Goal: Information Seeking & Learning: Learn about a topic

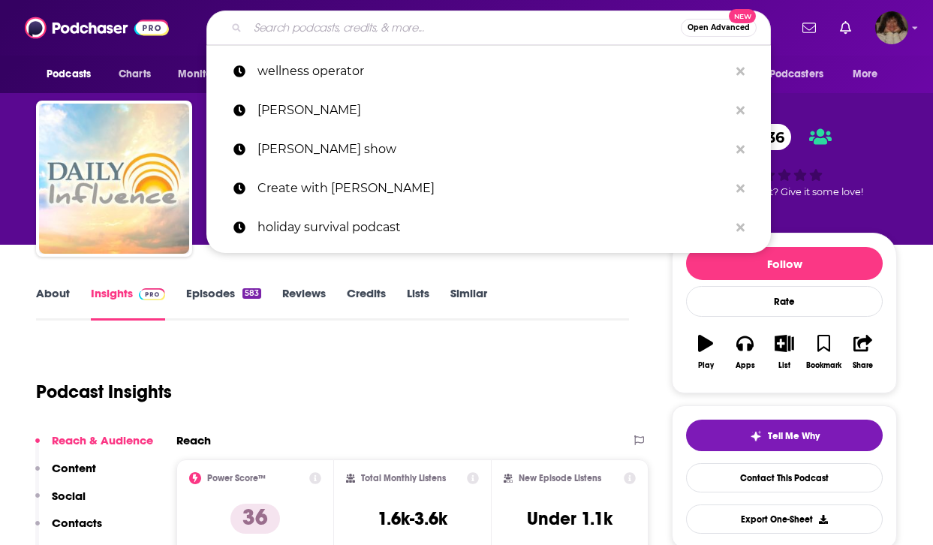
click at [388, 30] on input "Search podcasts, credits, & more..." at bounding box center [464, 28] width 433 height 24
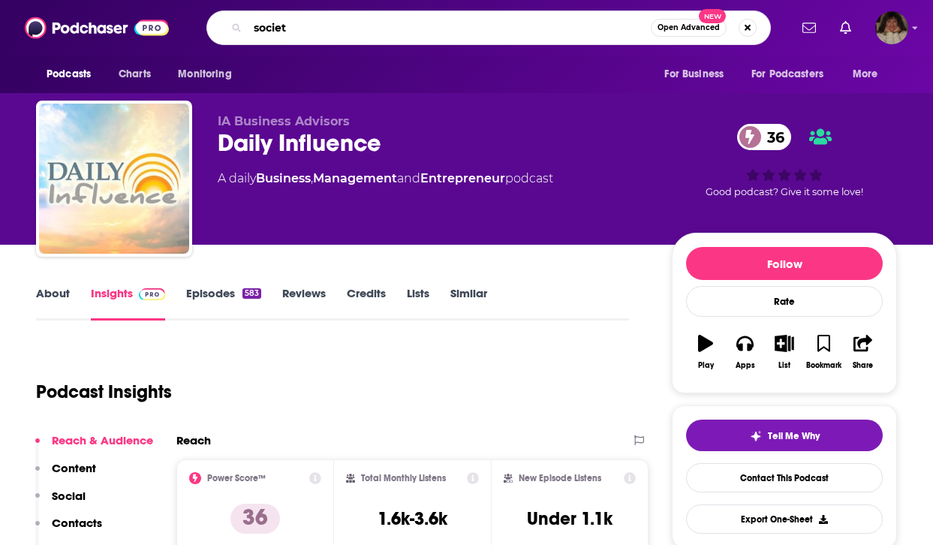
type input "society"
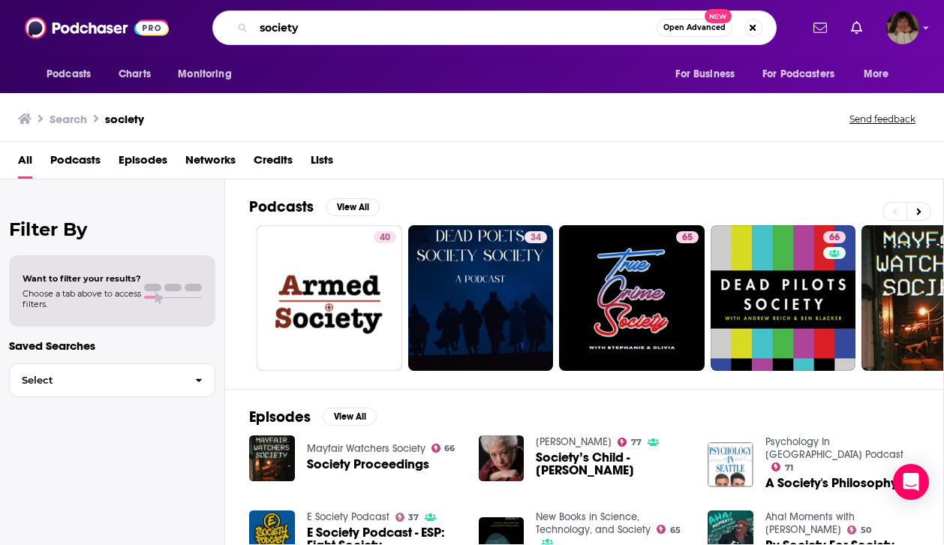
drag, startPoint x: 356, startPoint y: 26, endPoint x: 242, endPoint y: 23, distance: 114.1
click at [241, 23] on div "society Open Advanced New" at bounding box center [494, 28] width 564 height 35
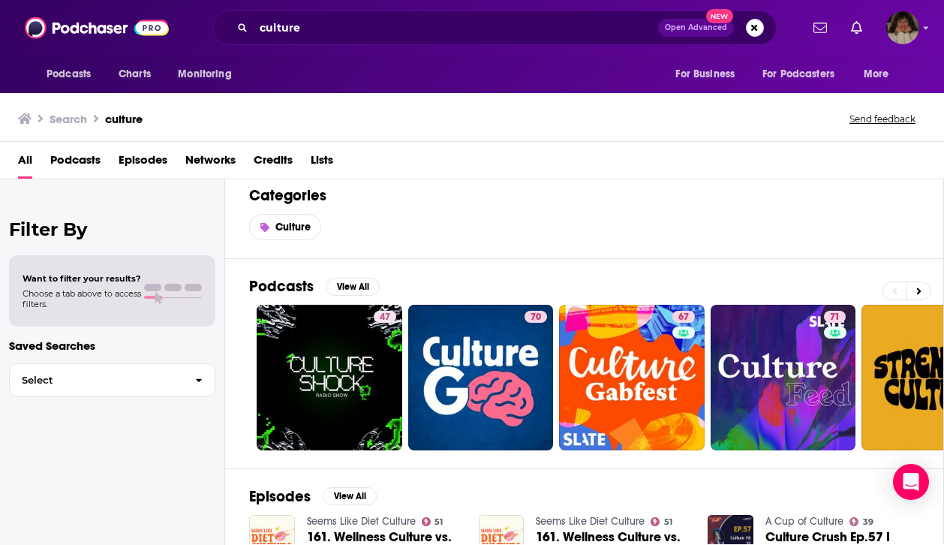
scroll to position [20, 0]
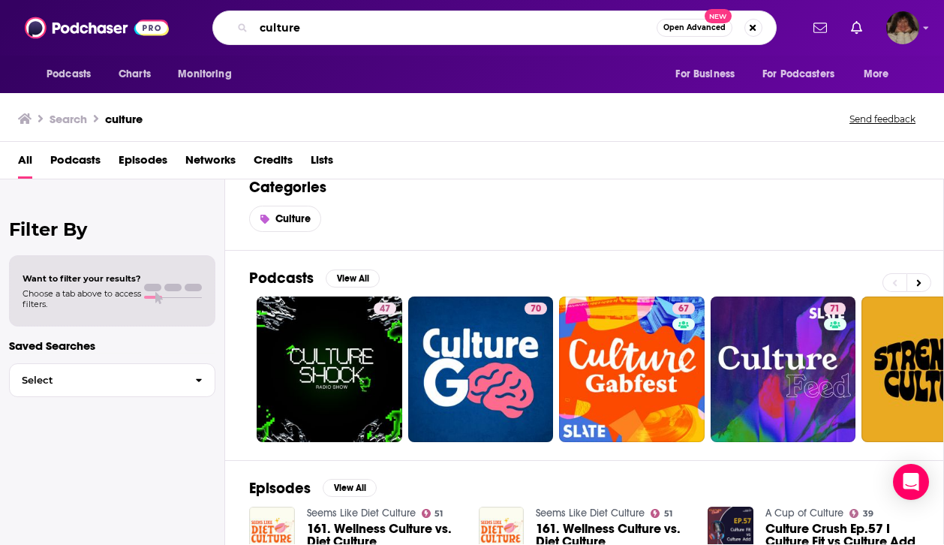
click at [355, 23] on input "culture" at bounding box center [455, 28] width 403 height 24
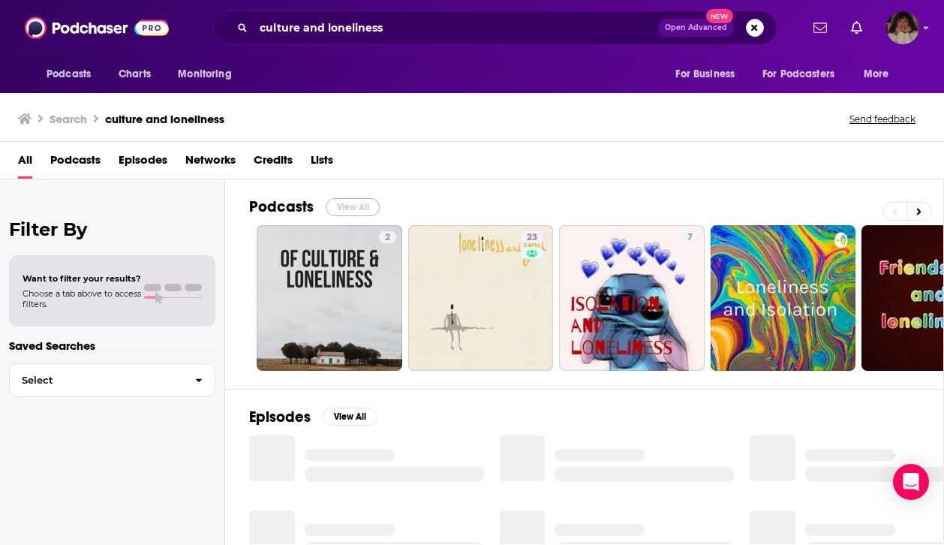
click at [351, 202] on button "View All" at bounding box center [353, 207] width 54 height 18
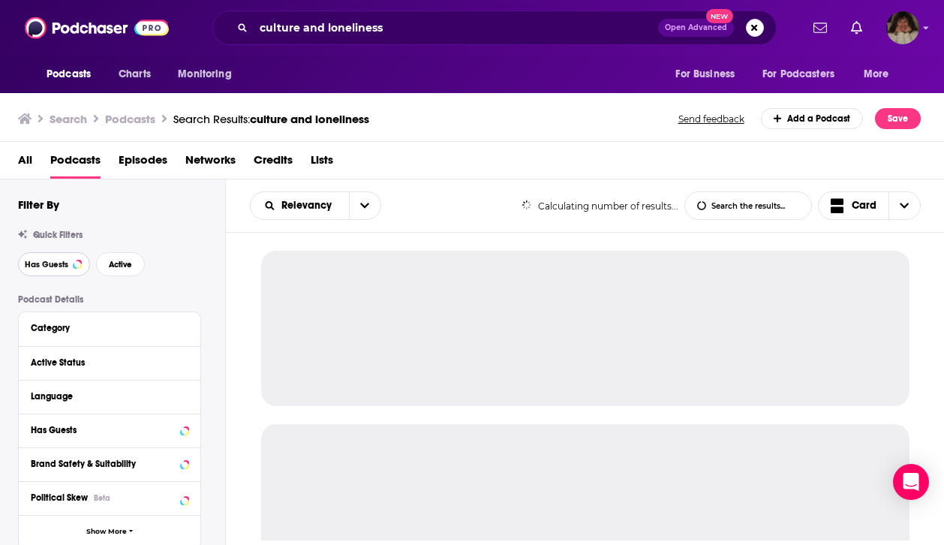
click at [42, 262] on span "Has Guests" at bounding box center [47, 264] width 44 height 8
click at [118, 265] on span "Active" at bounding box center [120, 264] width 23 height 8
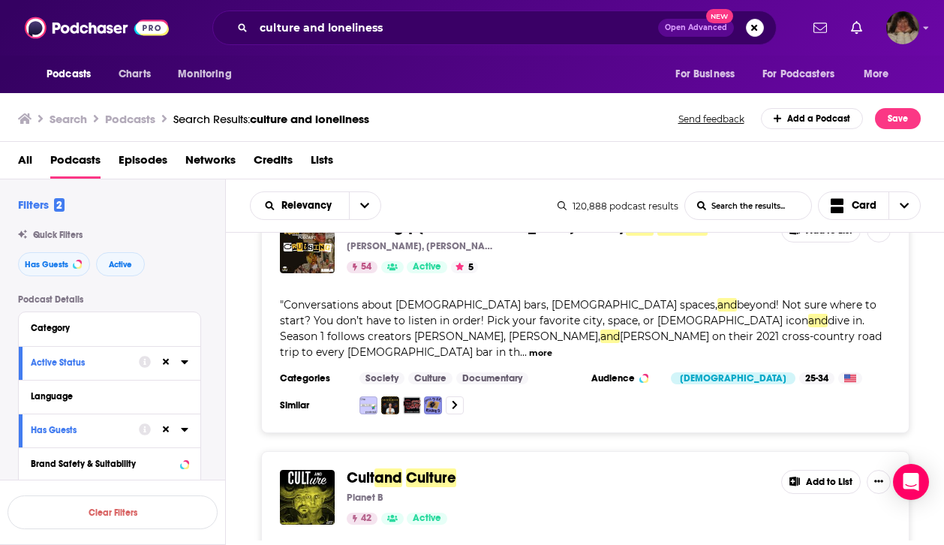
scroll to position [1784, 0]
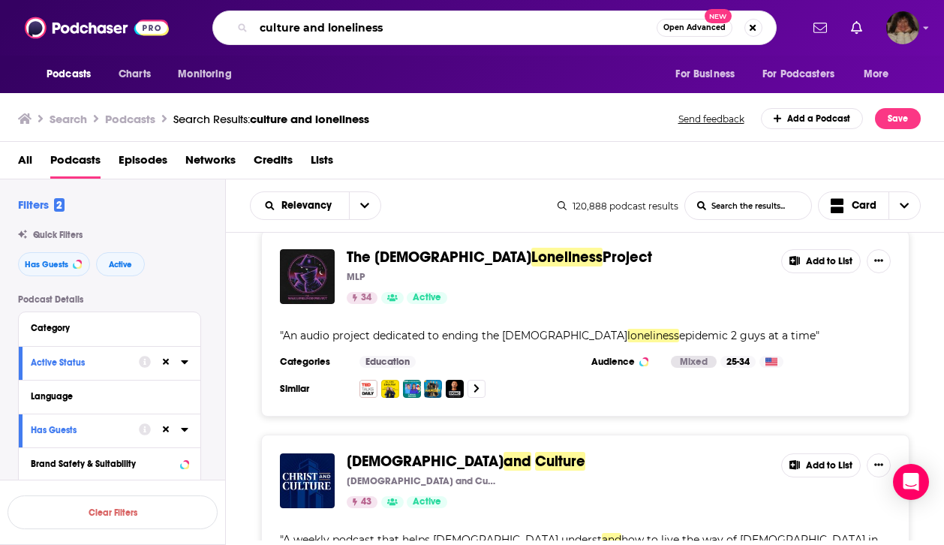
drag, startPoint x: 300, startPoint y: 19, endPoint x: 242, endPoint y: 18, distance: 58.5
click at [242, 18] on div "culture and loneliness Open Advanced New" at bounding box center [494, 28] width 564 height 35
type input "m"
type input "self help"
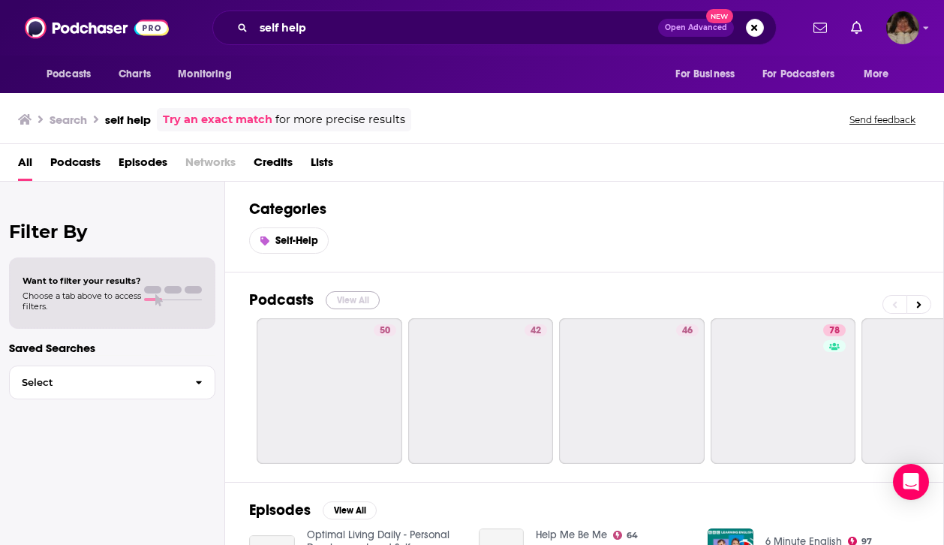
click at [350, 299] on button "View All" at bounding box center [353, 300] width 54 height 18
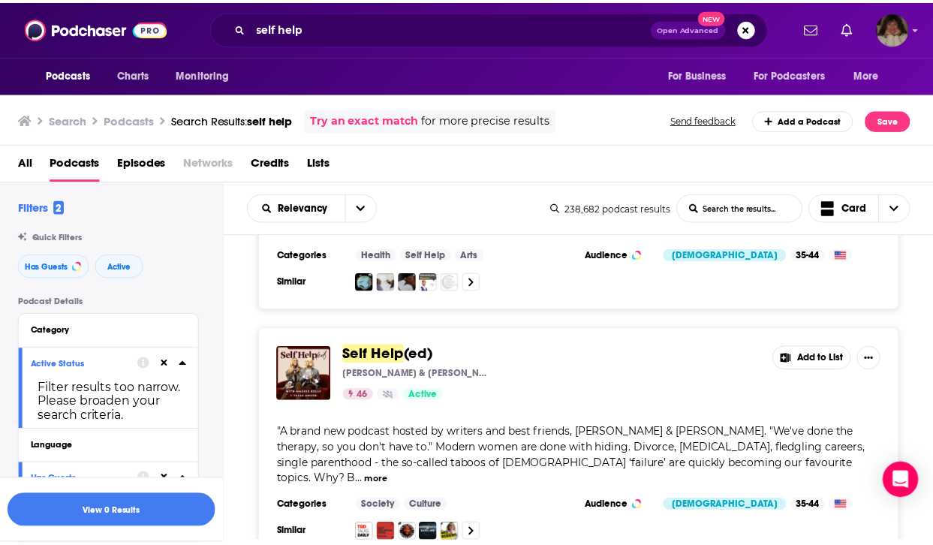
scroll to position [419, 0]
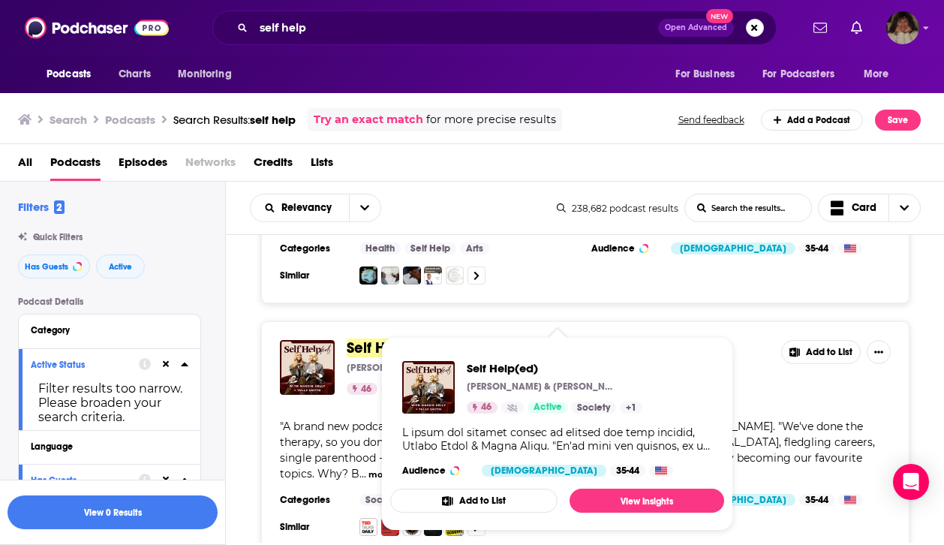
click at [375, 339] on span "Self Help" at bounding box center [378, 347] width 62 height 19
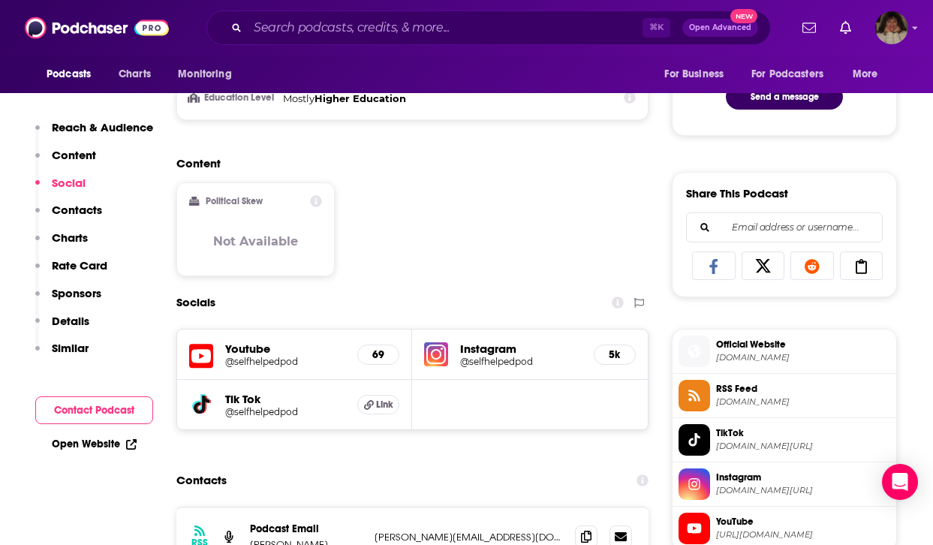
scroll to position [894, 0]
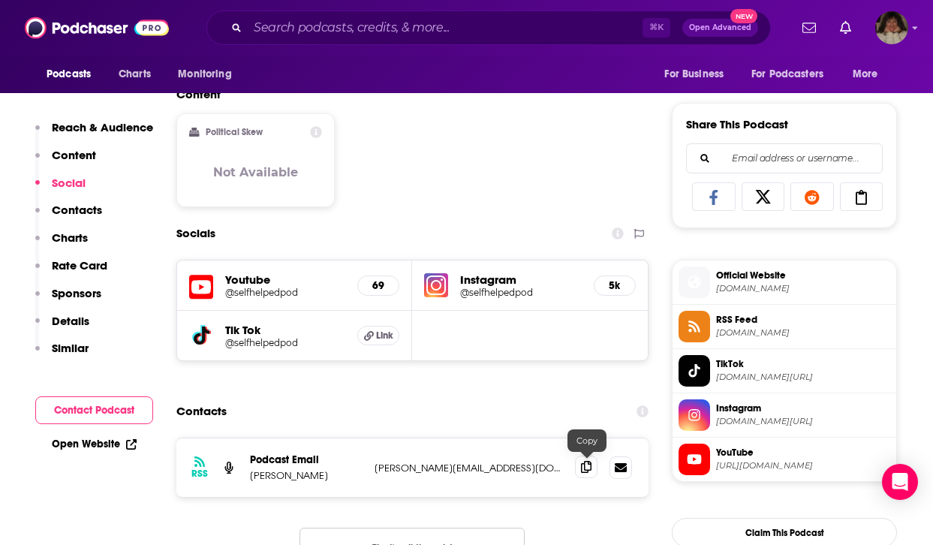
click at [584, 470] on icon at bounding box center [586, 467] width 11 height 12
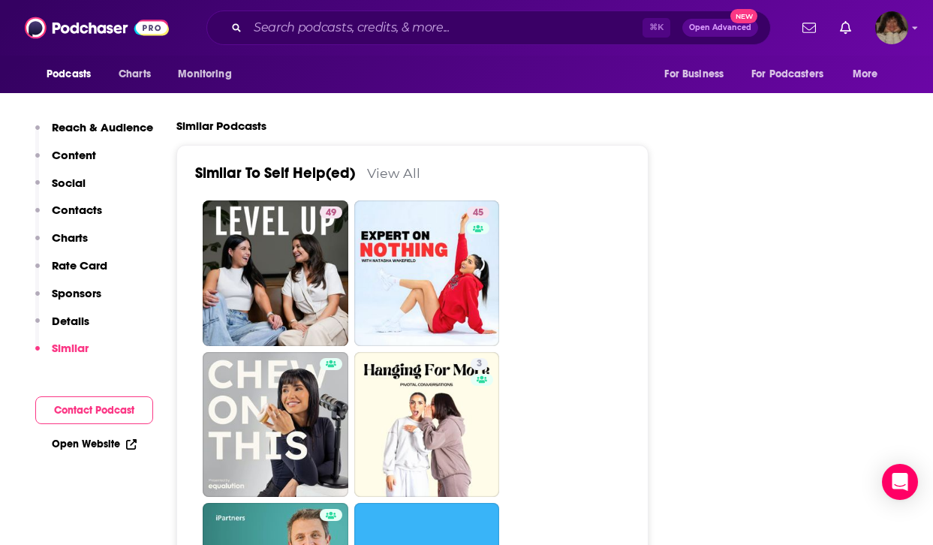
scroll to position [2234, 0]
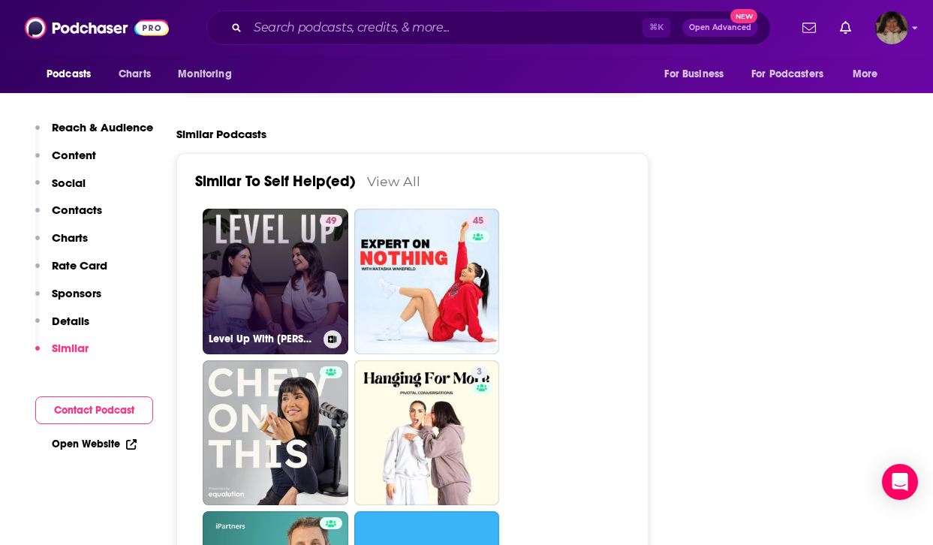
click at [275, 299] on link "49 Level Up With [PERSON_NAME] and [PERSON_NAME]" at bounding box center [276, 282] width 146 height 146
type input "[URL][DOMAIN_NAME][PERSON_NAME]"
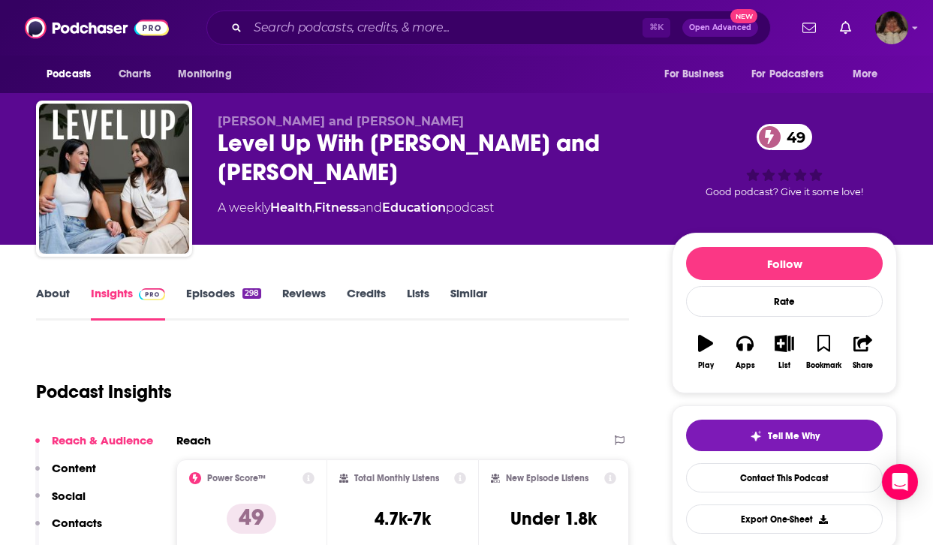
click at [40, 289] on link "About" at bounding box center [53, 303] width 34 height 35
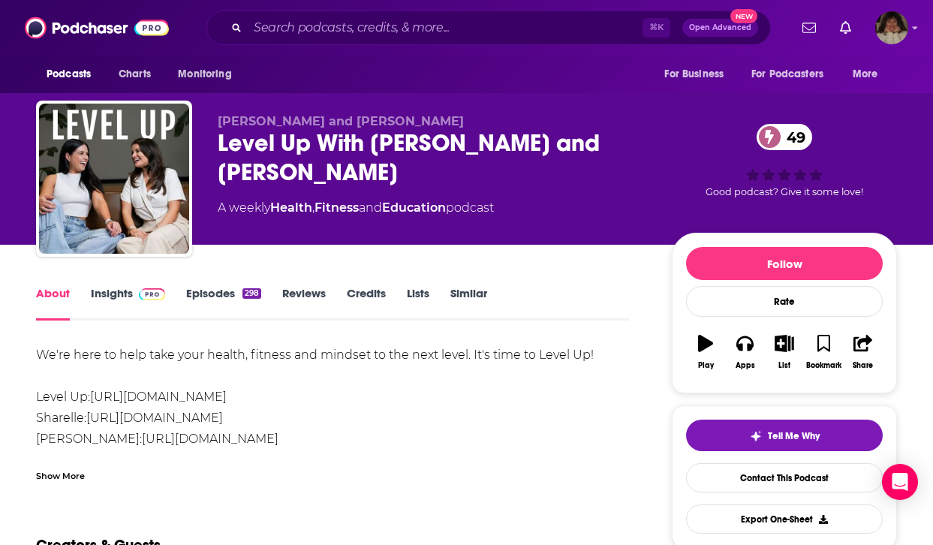
click at [123, 287] on link "Insights" at bounding box center [128, 303] width 74 height 35
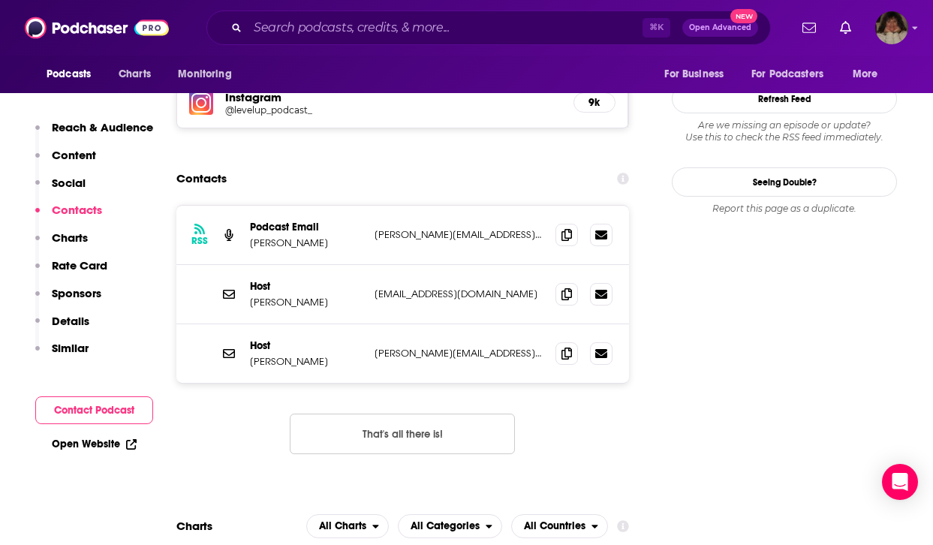
scroll to position [1259, 0]
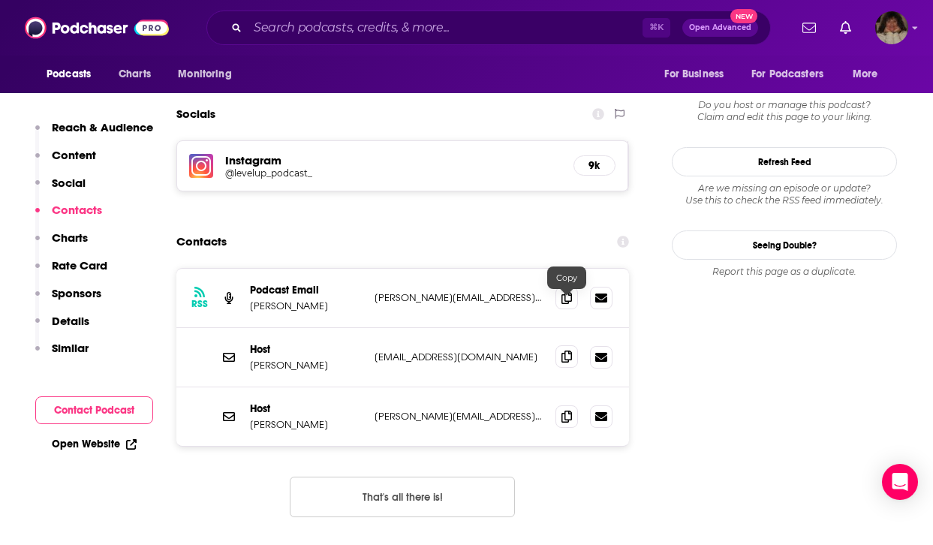
click at [564, 351] on icon at bounding box center [566, 357] width 11 height 12
click at [567, 410] on icon at bounding box center [566, 416] width 11 height 12
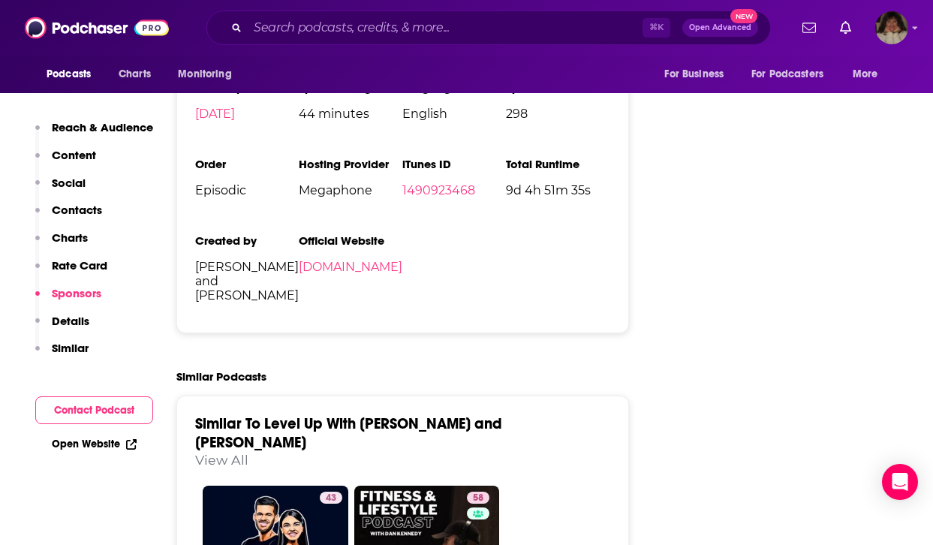
scroll to position [2469, 0]
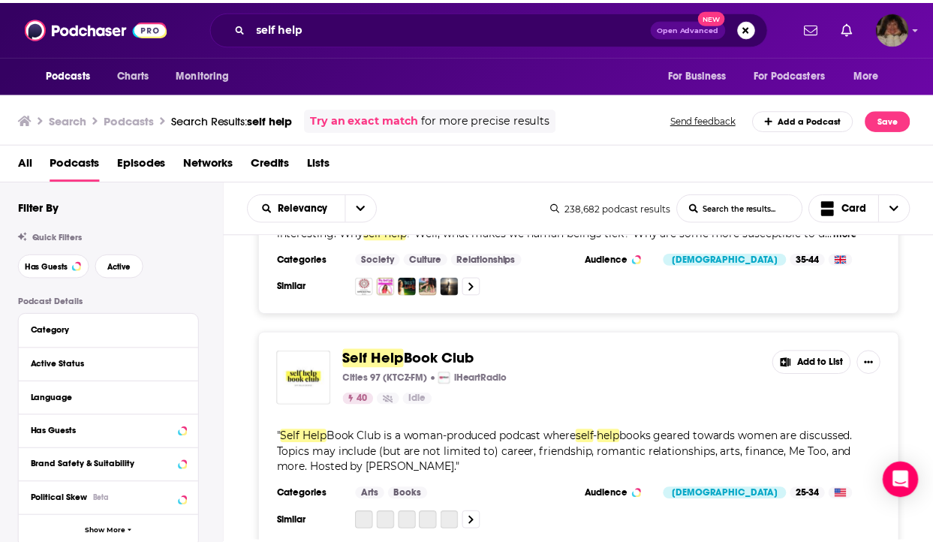
scroll to position [1189, 0]
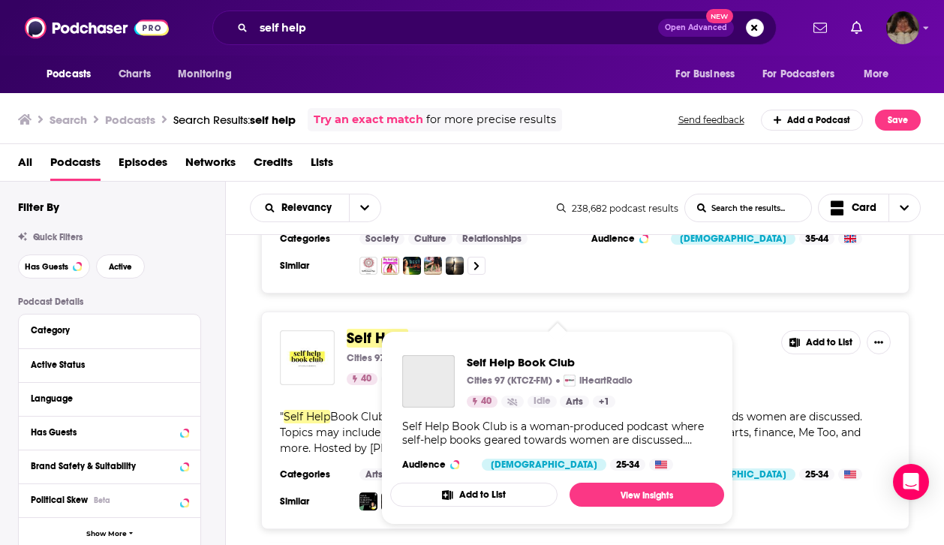
click at [408, 329] on span "Book Club" at bounding box center [443, 338] width 71 height 19
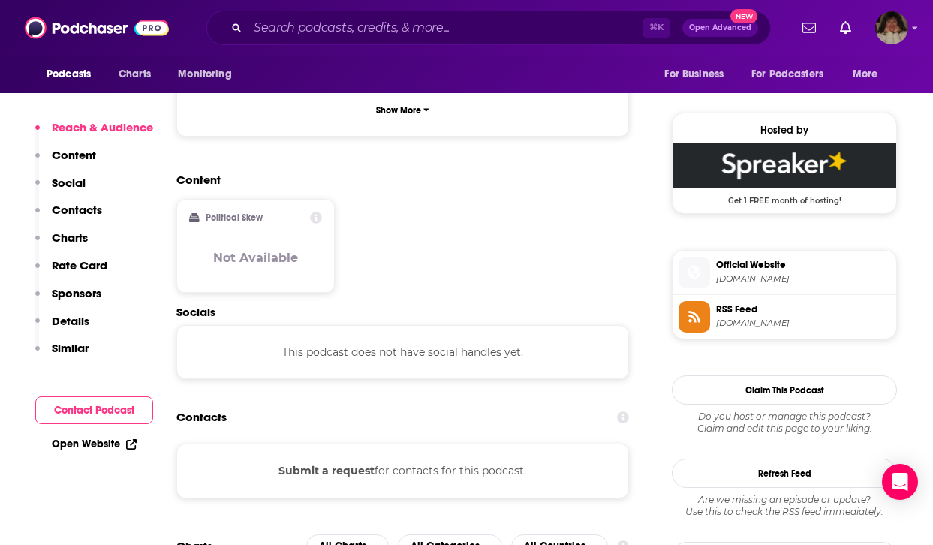
scroll to position [1265, 0]
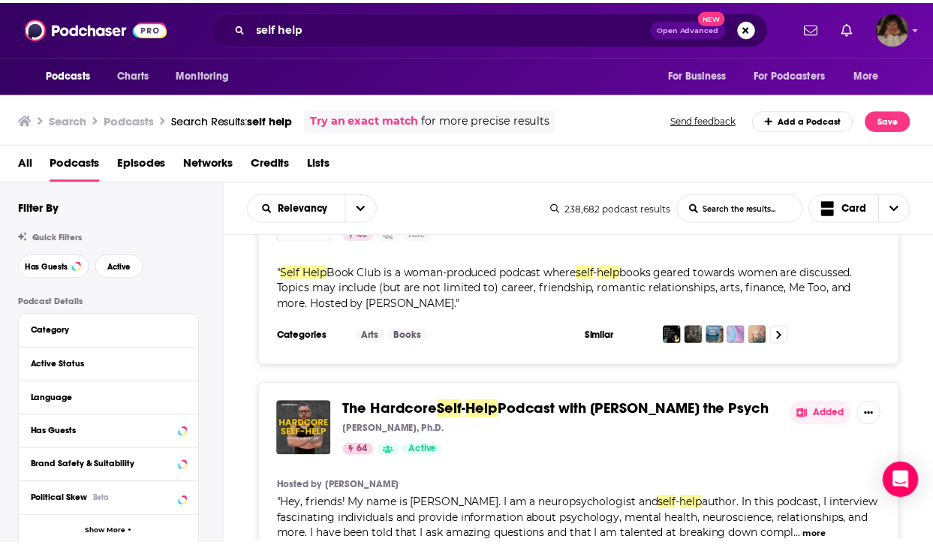
scroll to position [1346, 0]
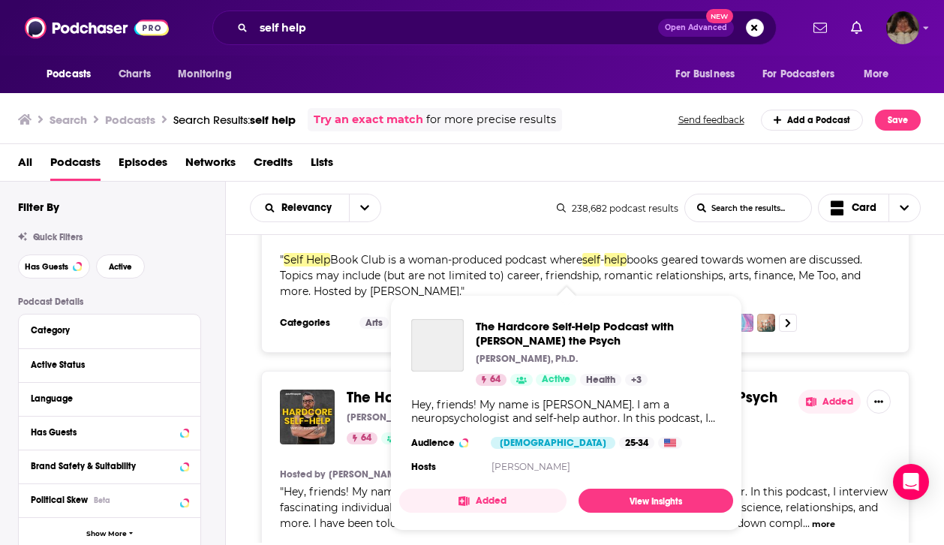
click at [422, 366] on div "The Hardcore Self-Help Podcast with Duff the Psych" at bounding box center [437, 345] width 53 height 53
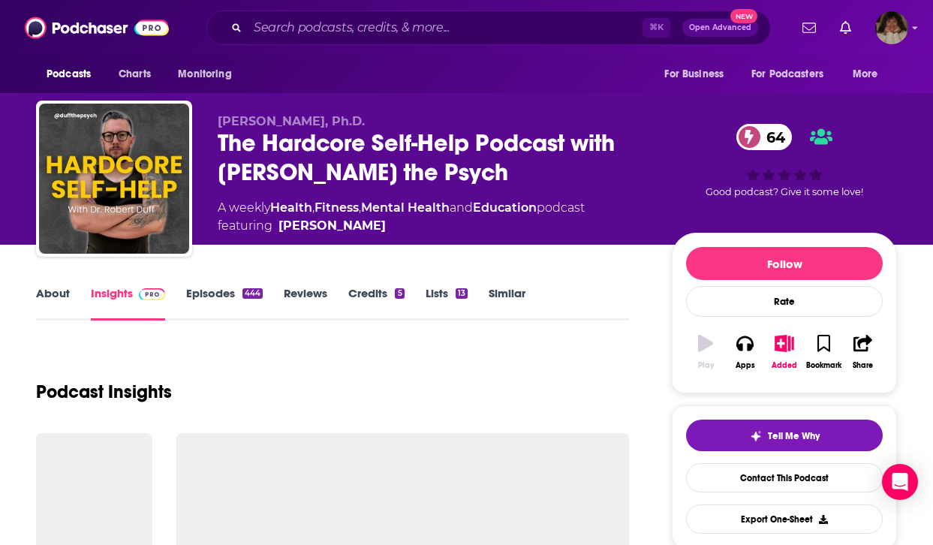
click at [53, 290] on link "About" at bounding box center [53, 303] width 34 height 35
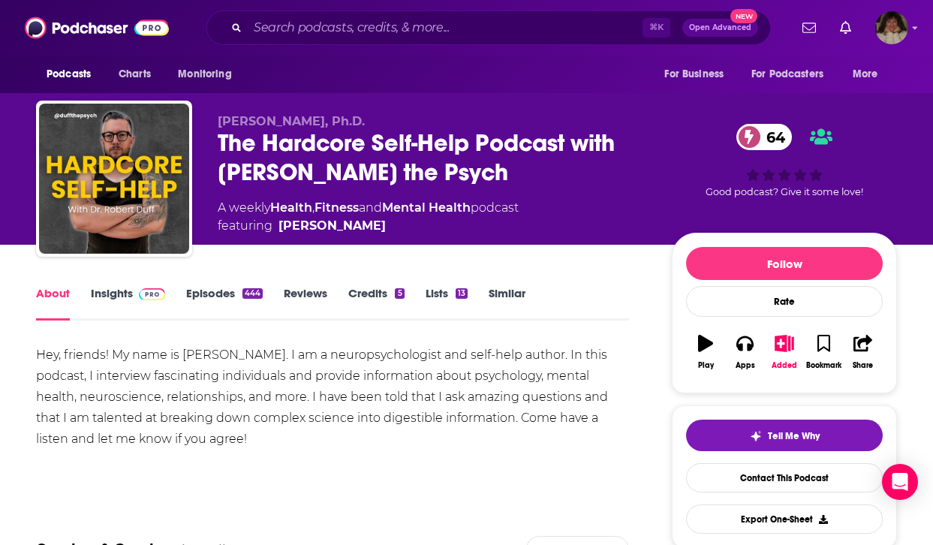
click at [107, 290] on link "Insights" at bounding box center [128, 303] width 74 height 35
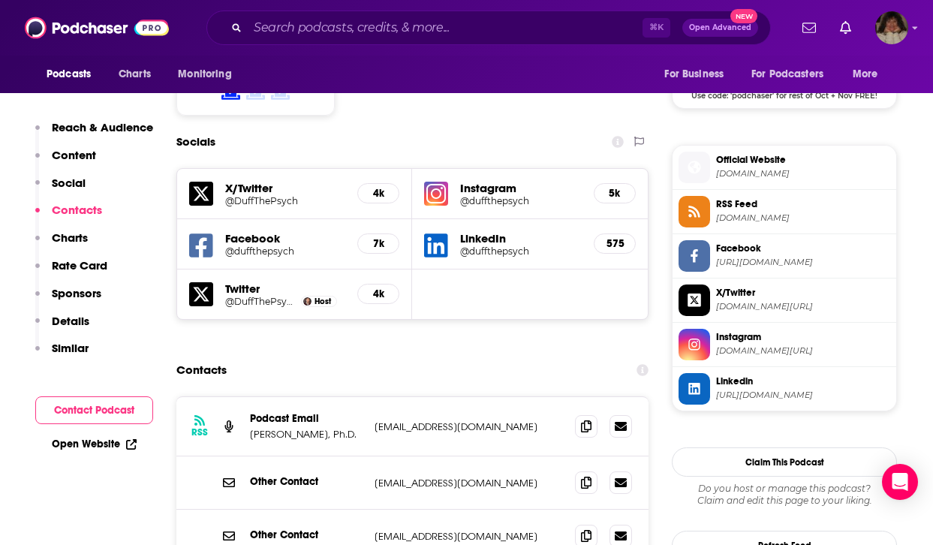
scroll to position [1278, 0]
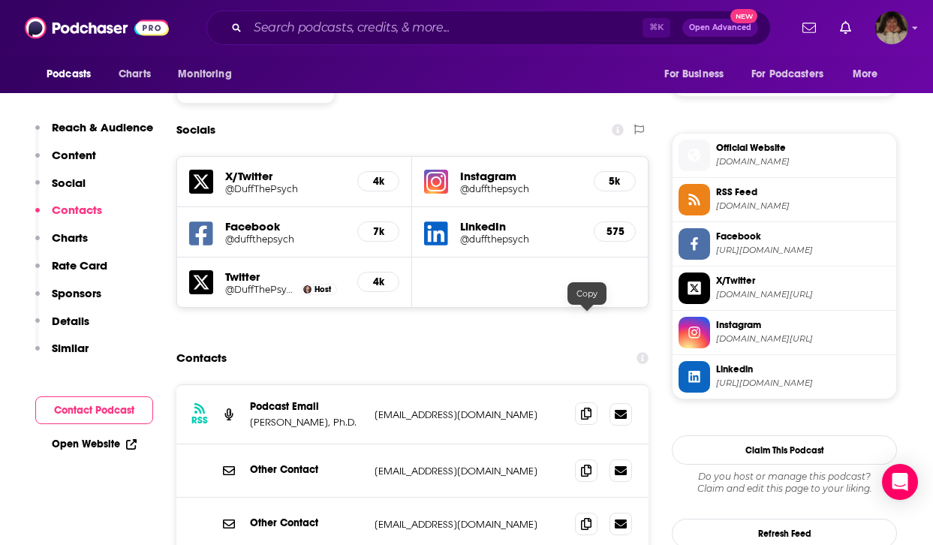
click at [590, 408] on icon at bounding box center [586, 414] width 11 height 12
click at [589, 464] on icon at bounding box center [586, 470] width 11 height 12
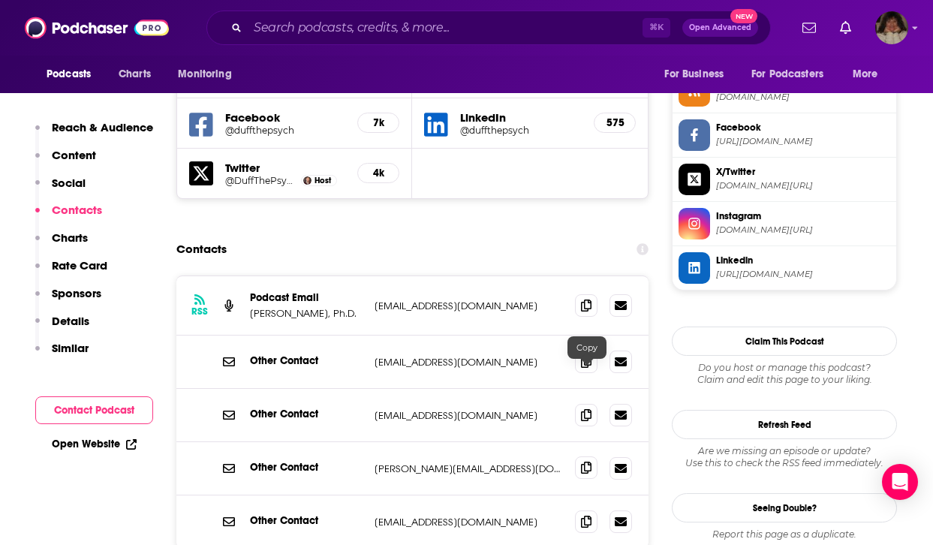
click at [587, 462] on icon at bounding box center [586, 468] width 11 height 12
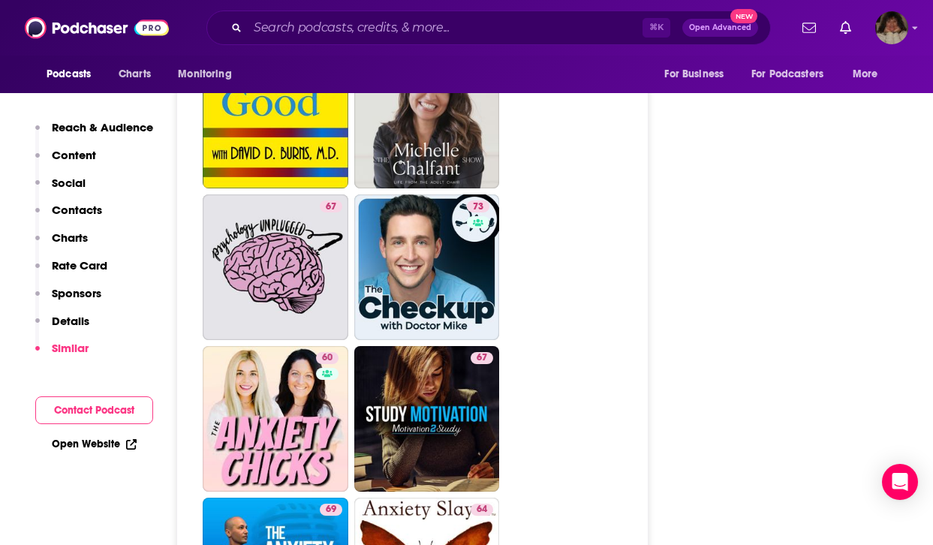
scroll to position [4593, 0]
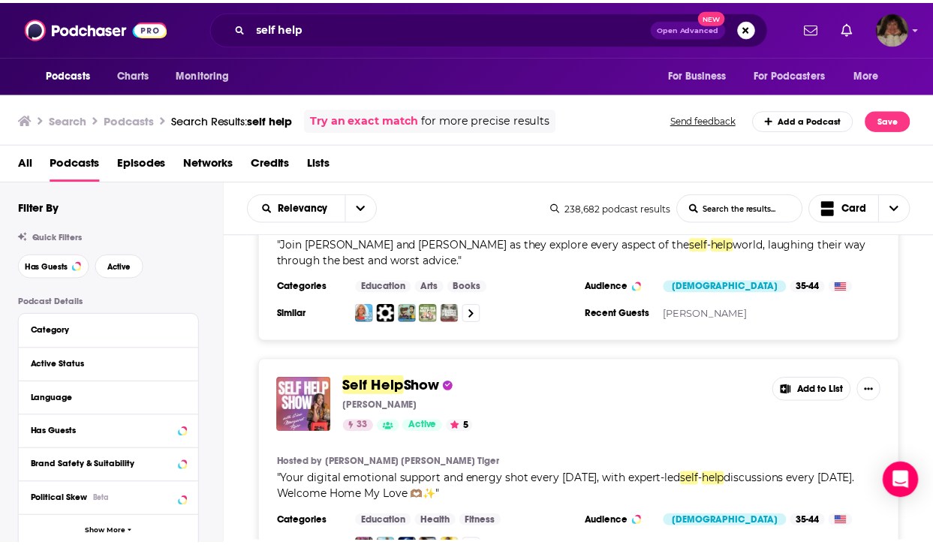
scroll to position [2322, 0]
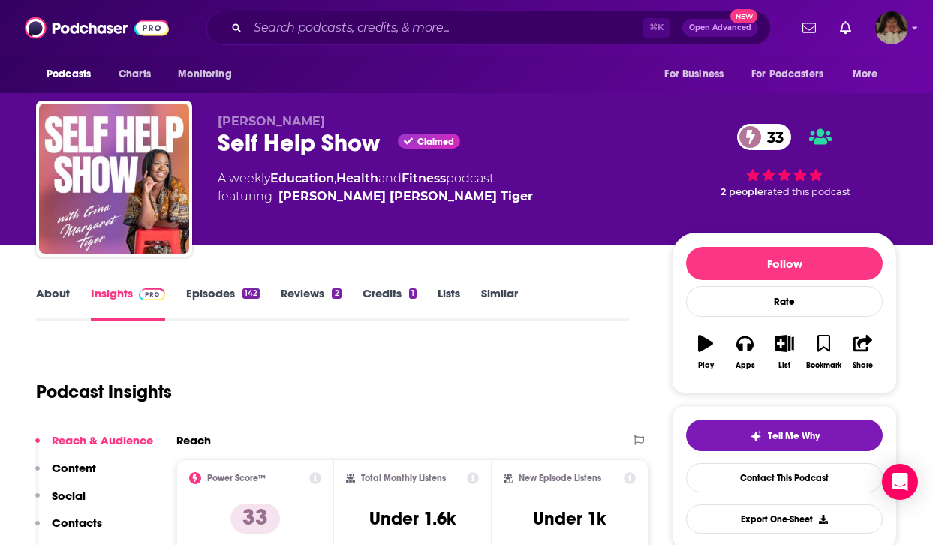
click at [47, 292] on link "About" at bounding box center [53, 303] width 34 height 35
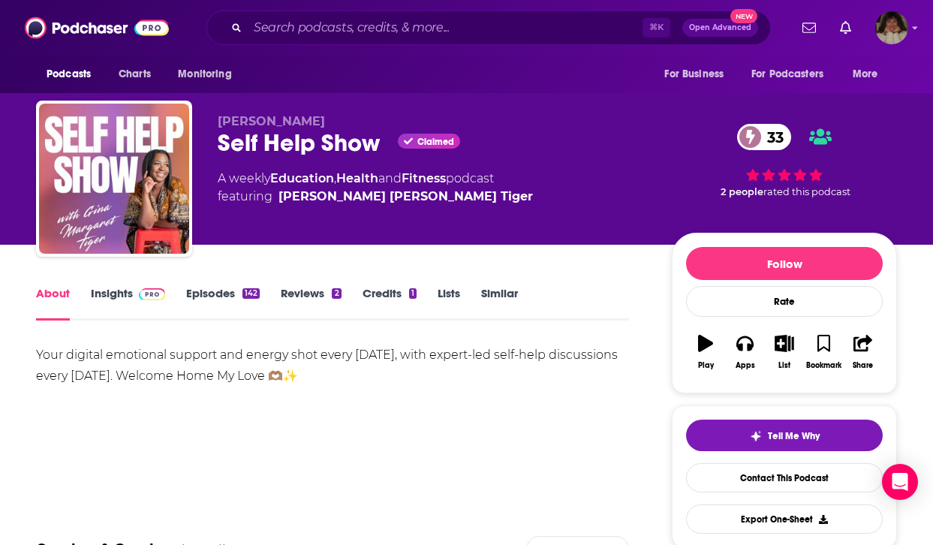
click at [119, 289] on link "Insights" at bounding box center [128, 303] width 74 height 35
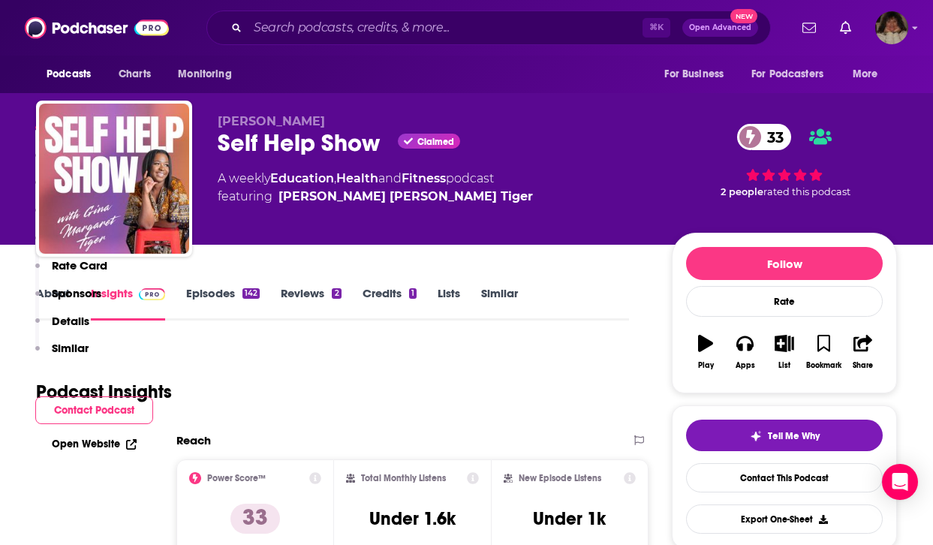
scroll to position [950, 0]
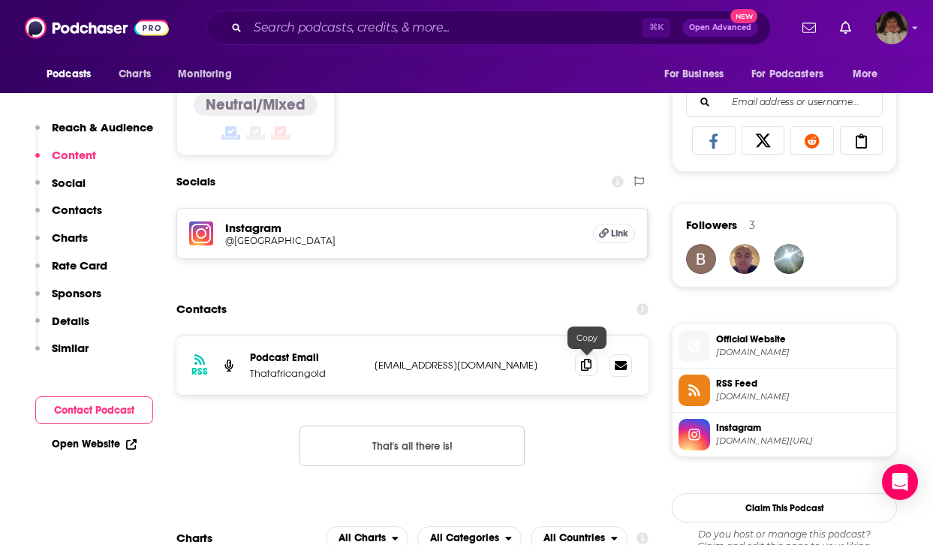
click at [586, 366] on icon at bounding box center [586, 365] width 11 height 12
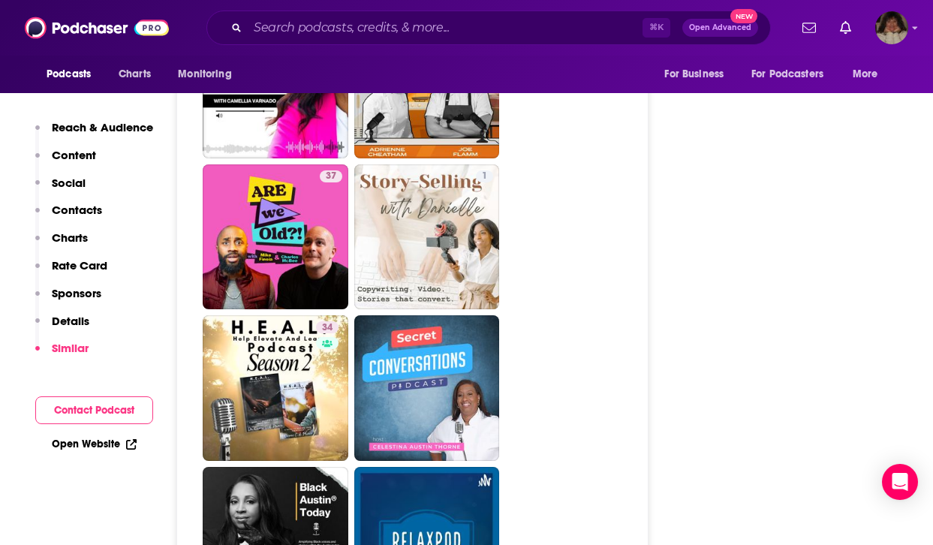
scroll to position [2979, 0]
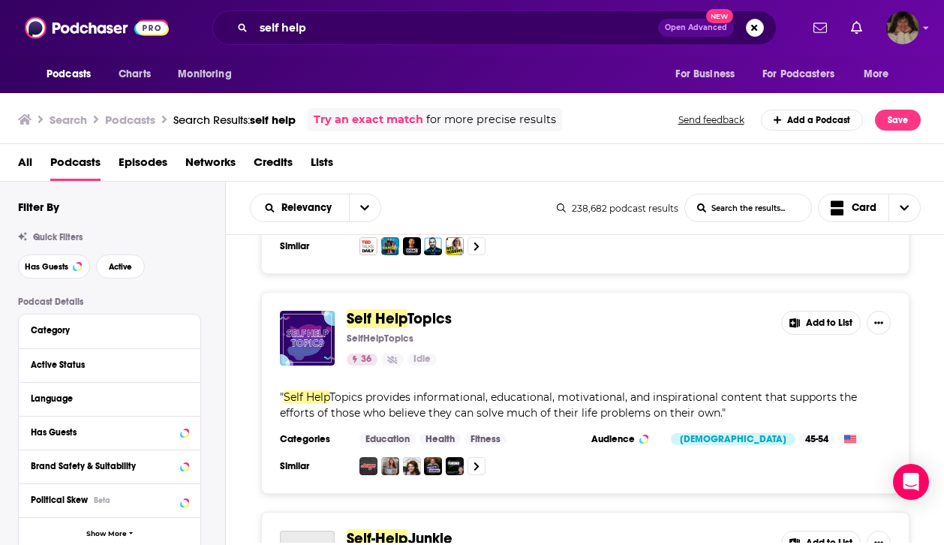
scroll to position [3328, 0]
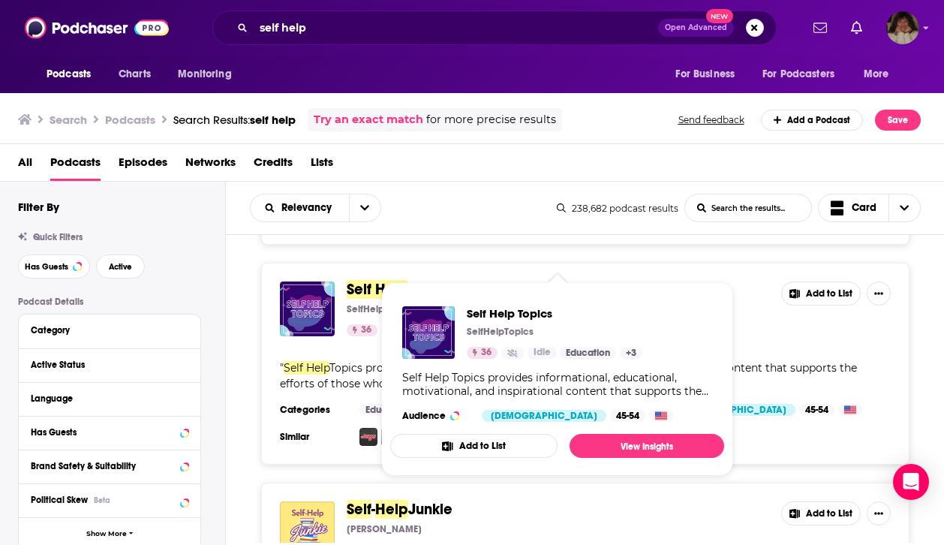
click at [430, 280] on span "Topics" at bounding box center [430, 289] width 44 height 19
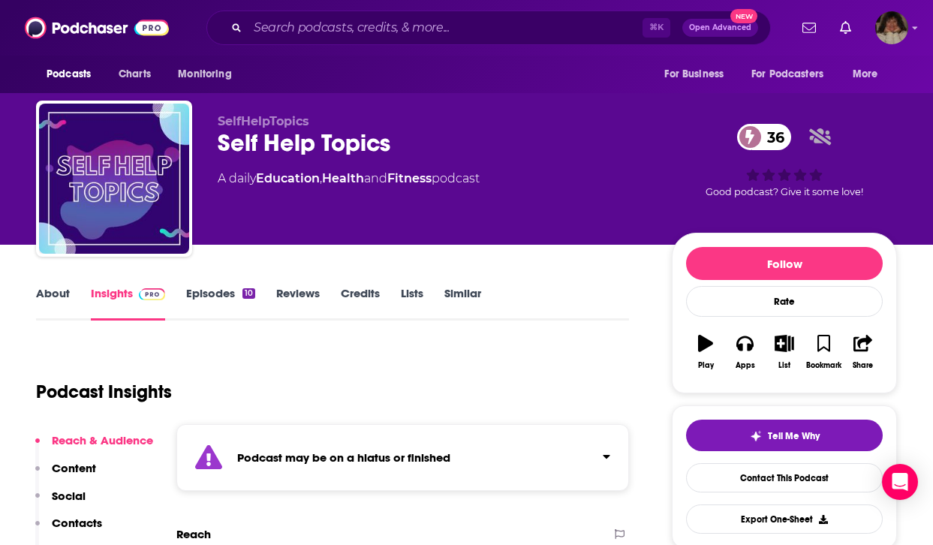
click at [55, 290] on link "About" at bounding box center [53, 303] width 34 height 35
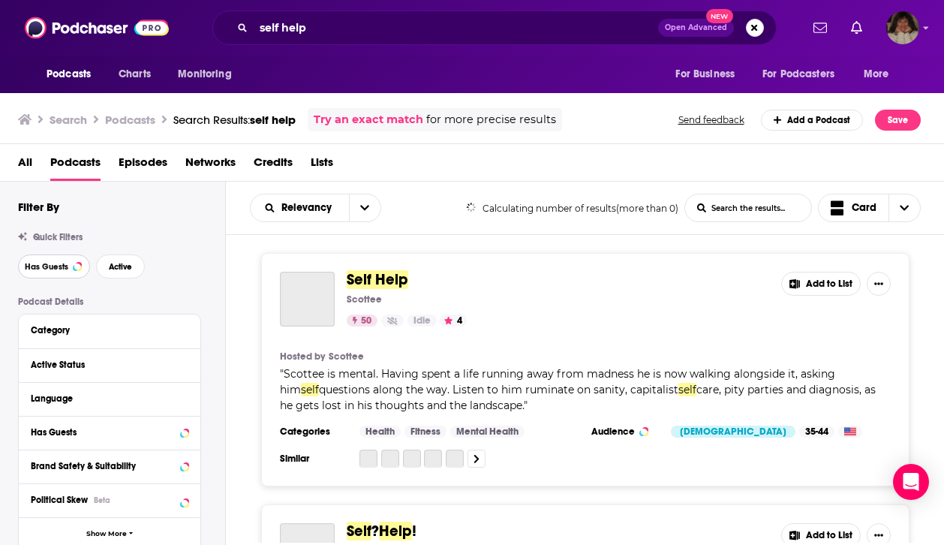
click at [51, 269] on span "Has Guests" at bounding box center [47, 267] width 44 height 8
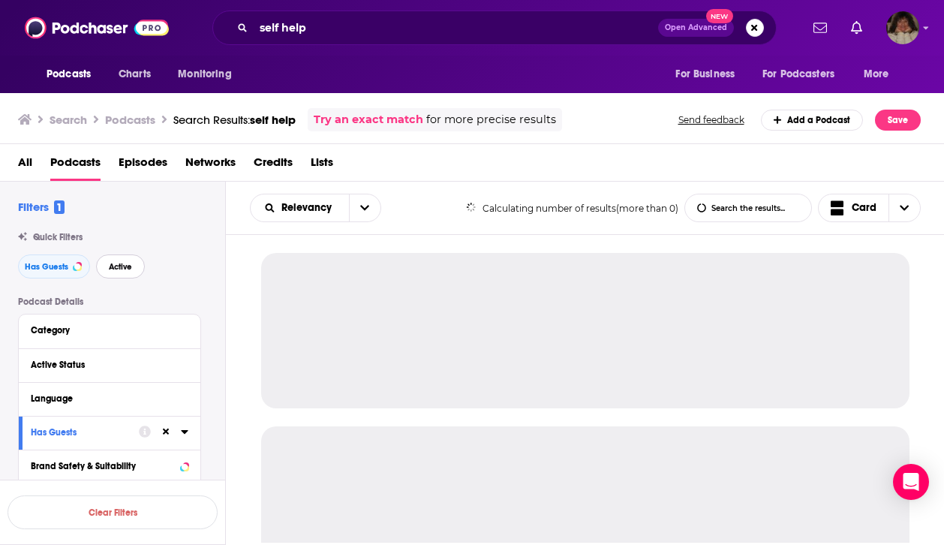
click at [128, 263] on span "Active" at bounding box center [120, 267] width 23 height 8
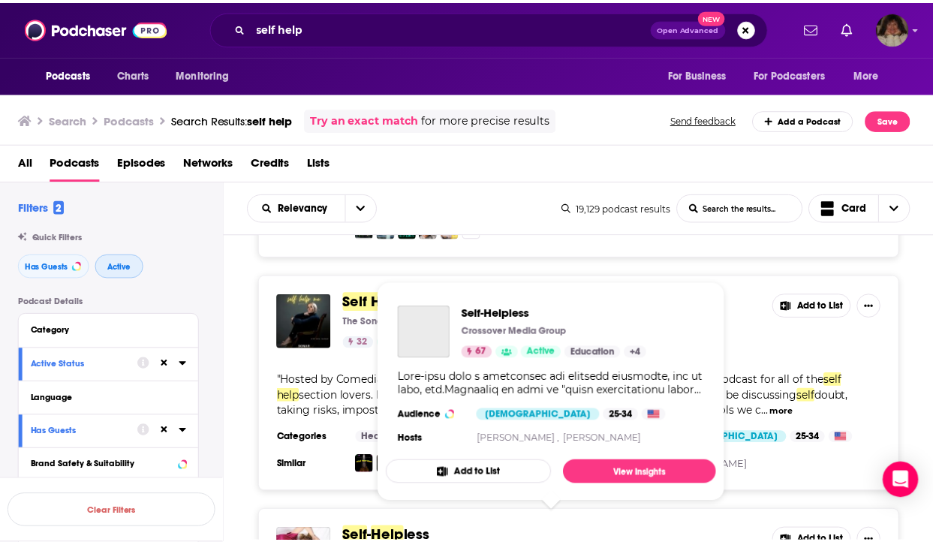
scroll to position [969, 0]
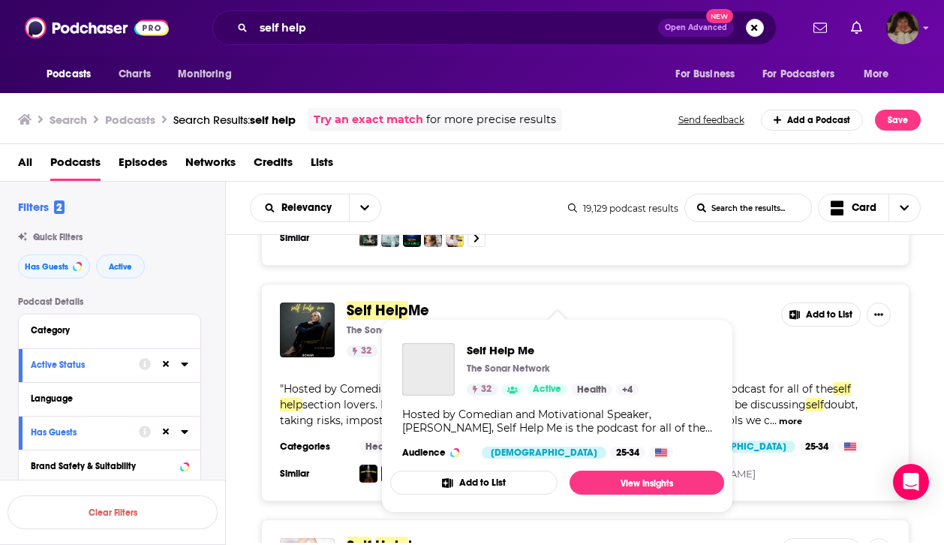
click at [405, 301] on span "Self Help" at bounding box center [378, 310] width 62 height 19
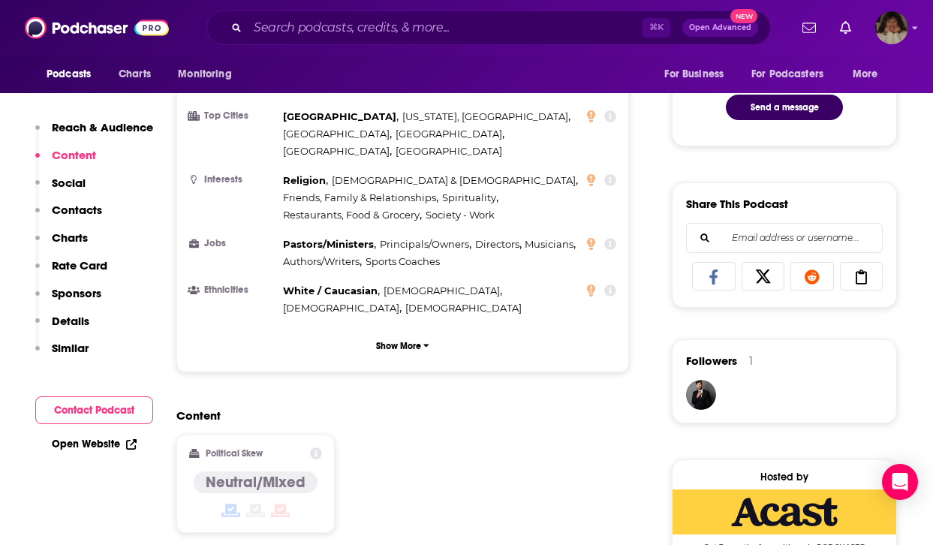
scroll to position [1043, 0]
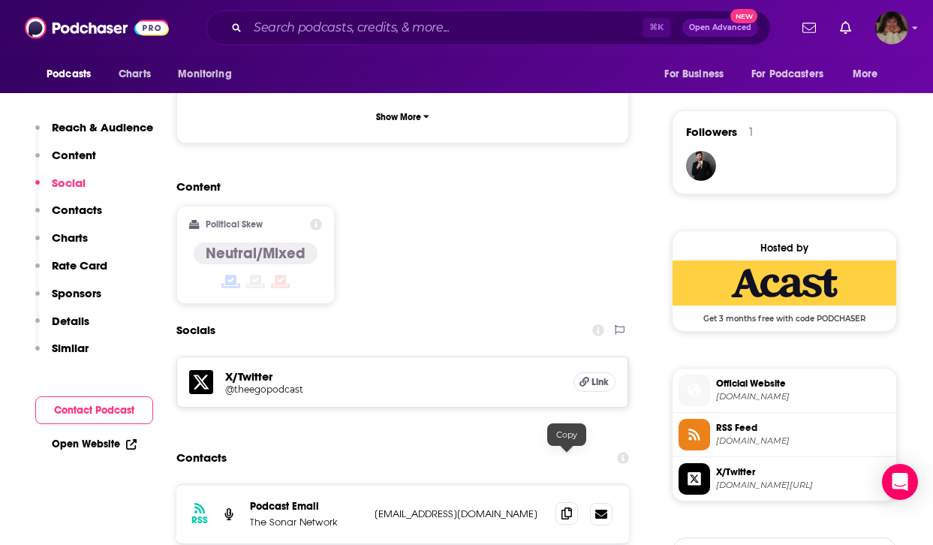
click at [564, 507] on icon at bounding box center [566, 513] width 11 height 12
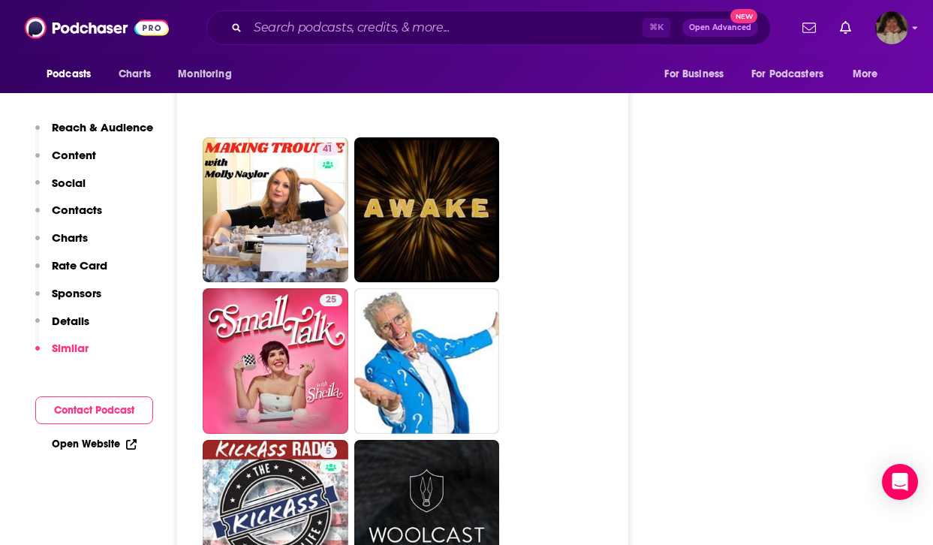
scroll to position [3176, 0]
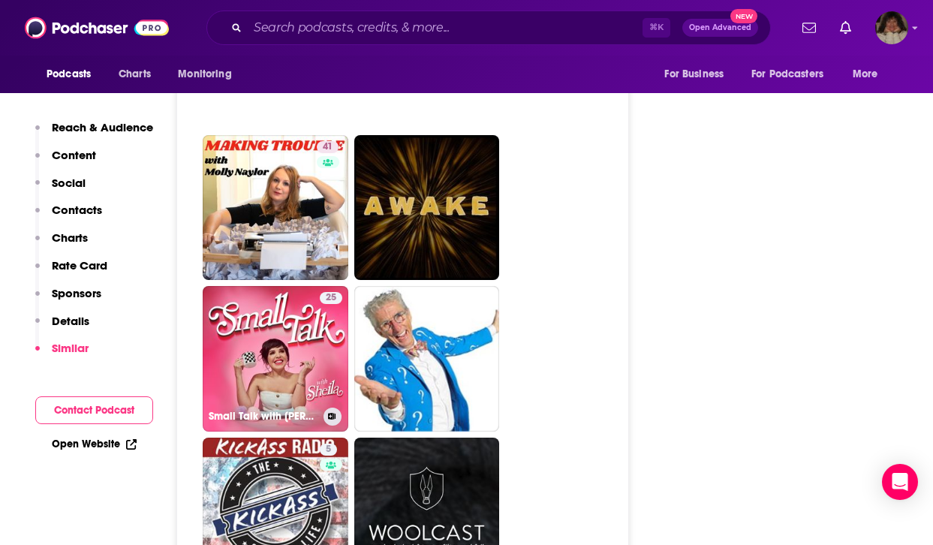
click at [275, 334] on link "25 Small Talk with [PERSON_NAME]" at bounding box center [276, 359] width 146 height 146
type input "[URL][DOMAIN_NAME][PERSON_NAME]"
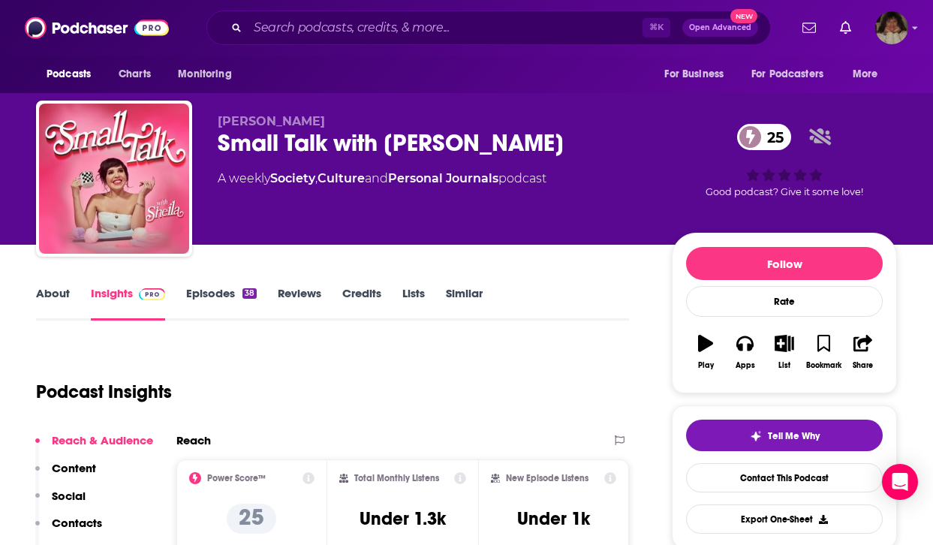
click at [59, 288] on link "About" at bounding box center [53, 303] width 34 height 35
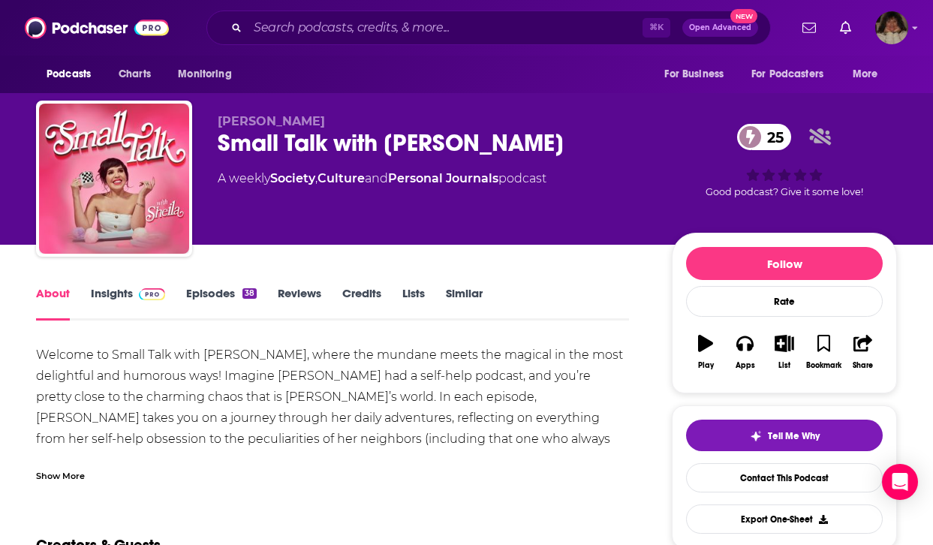
click at [98, 291] on link "Insights" at bounding box center [128, 303] width 74 height 35
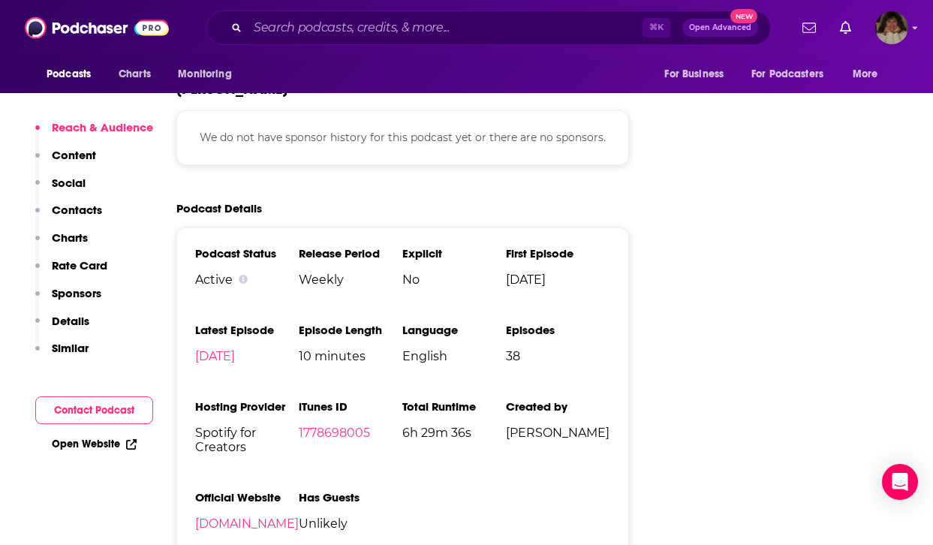
scroll to position [980, 0]
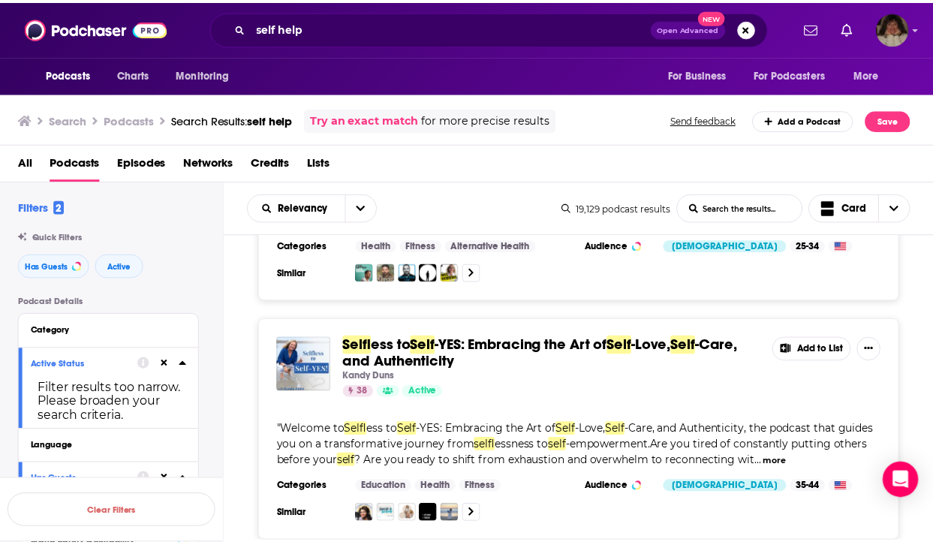
scroll to position [3552, 0]
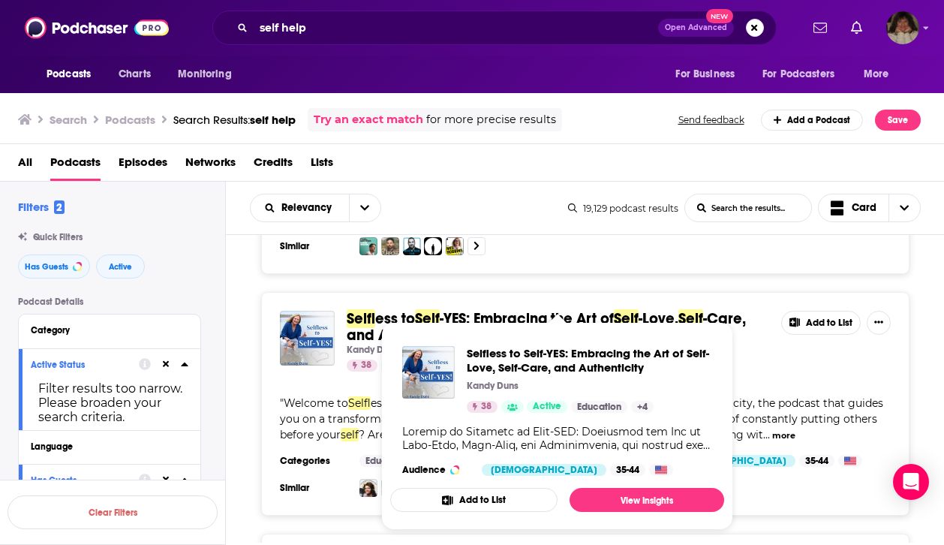
click at [384, 309] on span "less to" at bounding box center [395, 318] width 40 height 19
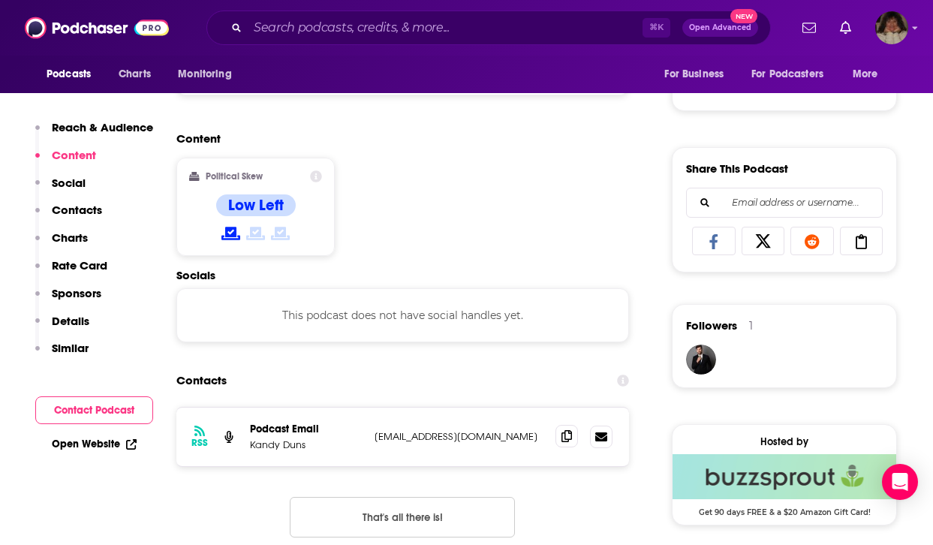
scroll to position [853, 0]
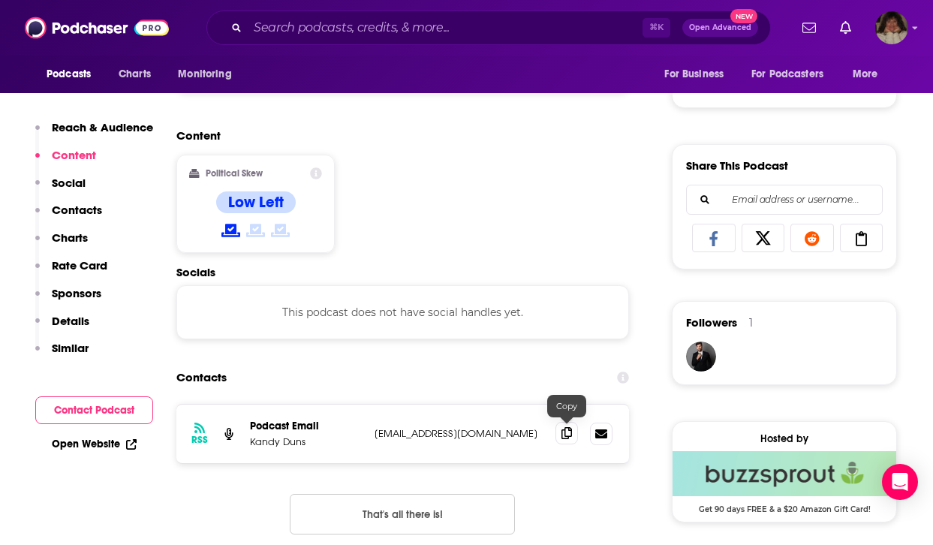
click at [569, 435] on icon at bounding box center [566, 433] width 11 height 12
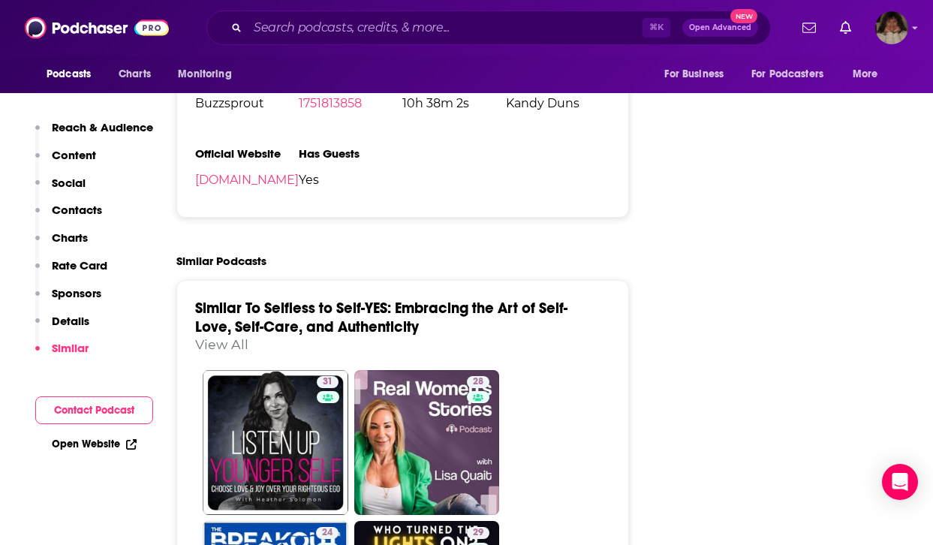
scroll to position [2088, 0]
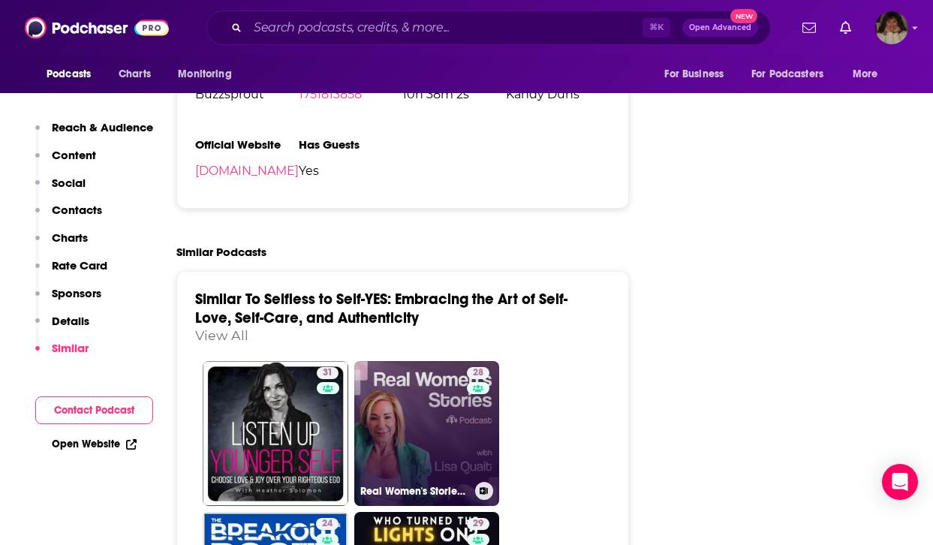
click at [442, 465] on link "28 Real Women's Stories with [PERSON_NAME]" at bounding box center [427, 434] width 146 height 146
type input "[URL][DOMAIN_NAME][PERSON_NAME]"
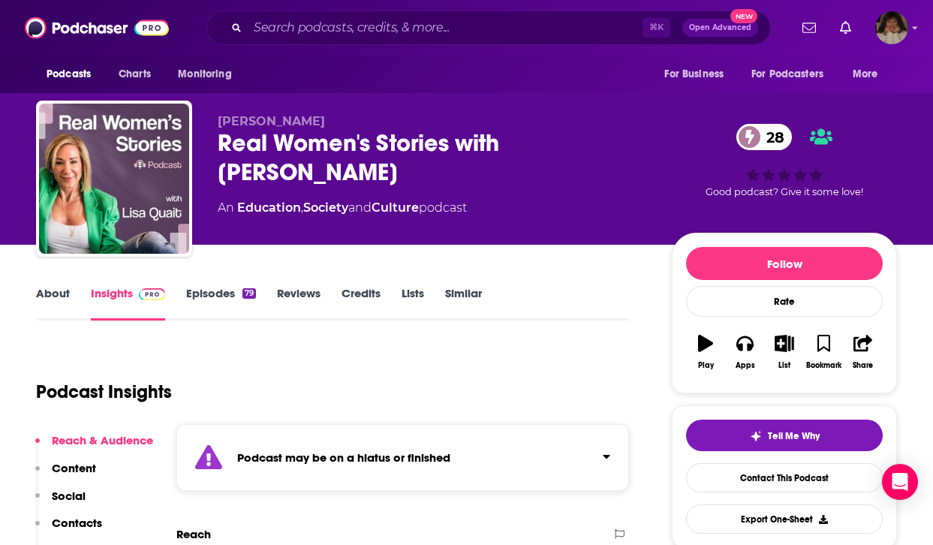
scroll to position [122, 0]
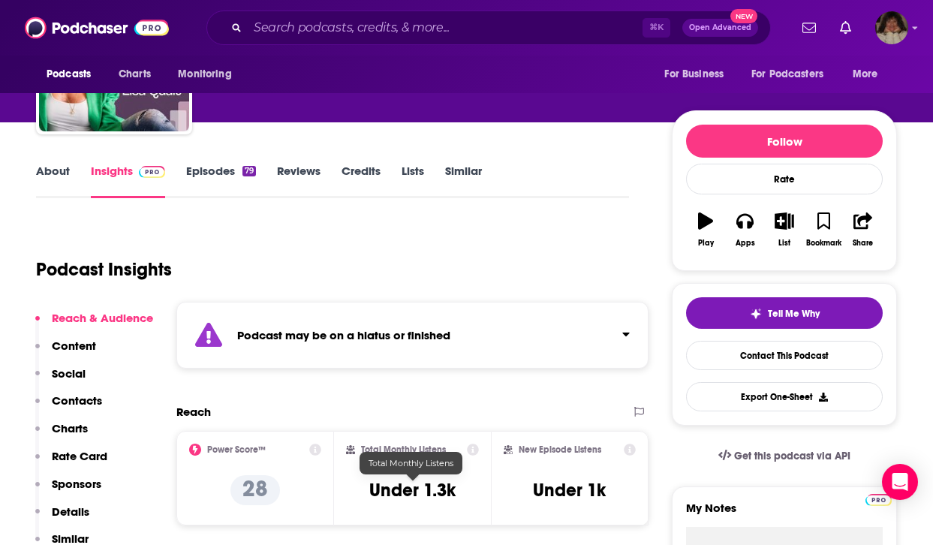
click at [52, 198] on link "About" at bounding box center [53, 181] width 34 height 35
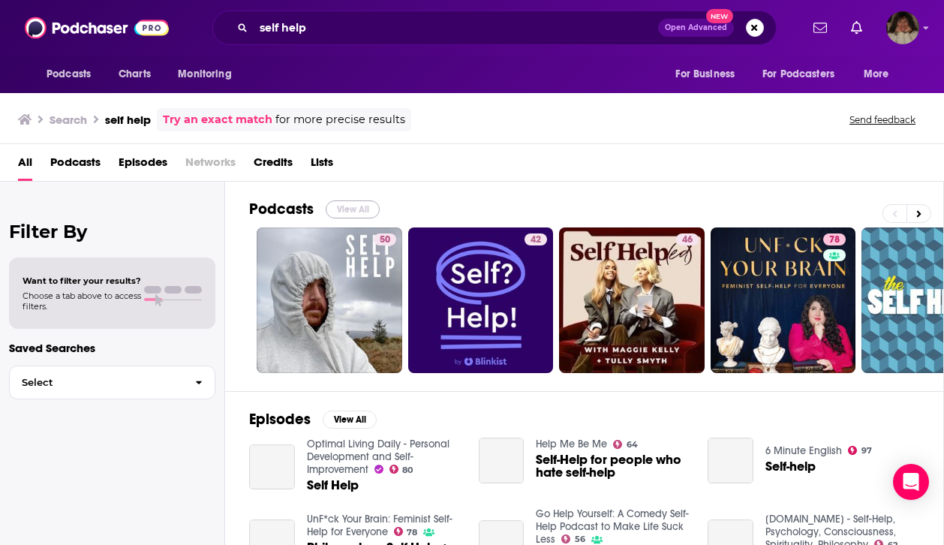
click at [369, 209] on button "View All" at bounding box center [353, 209] width 54 height 18
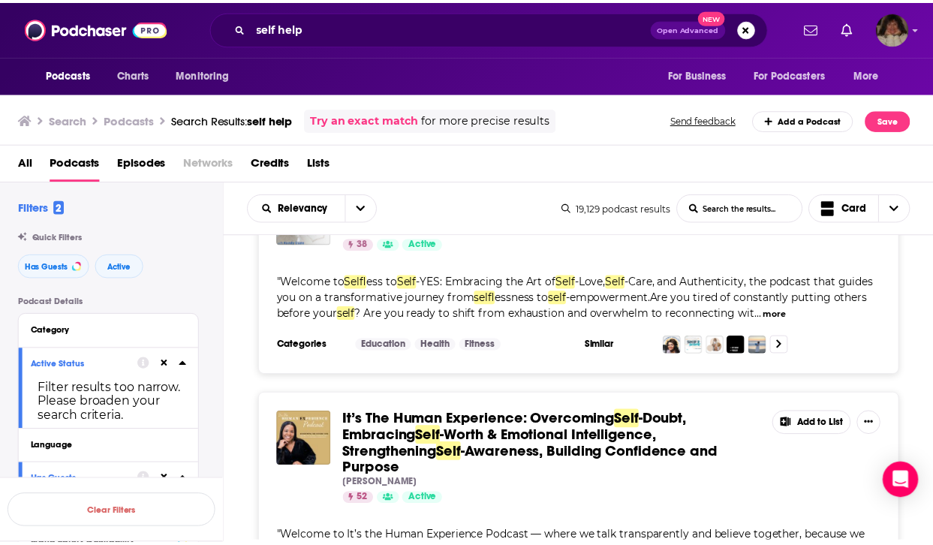
scroll to position [3690, 0]
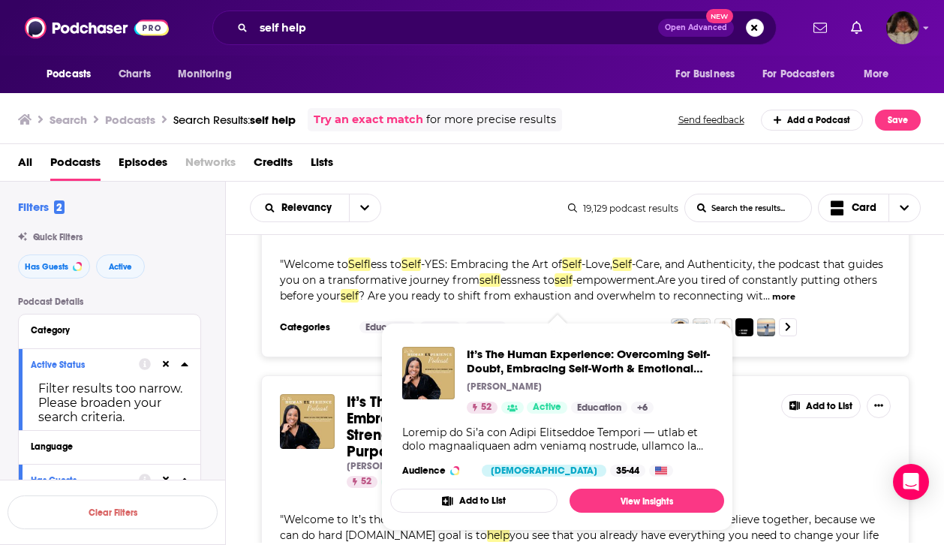
click at [361, 393] on span "-Doubt, Embracing" at bounding box center [521, 410] width 348 height 35
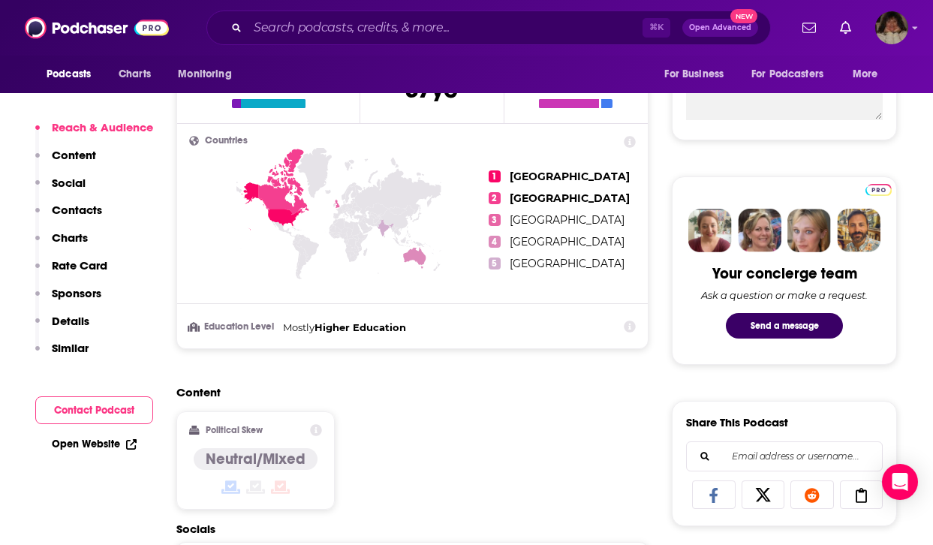
scroll to position [862, 0]
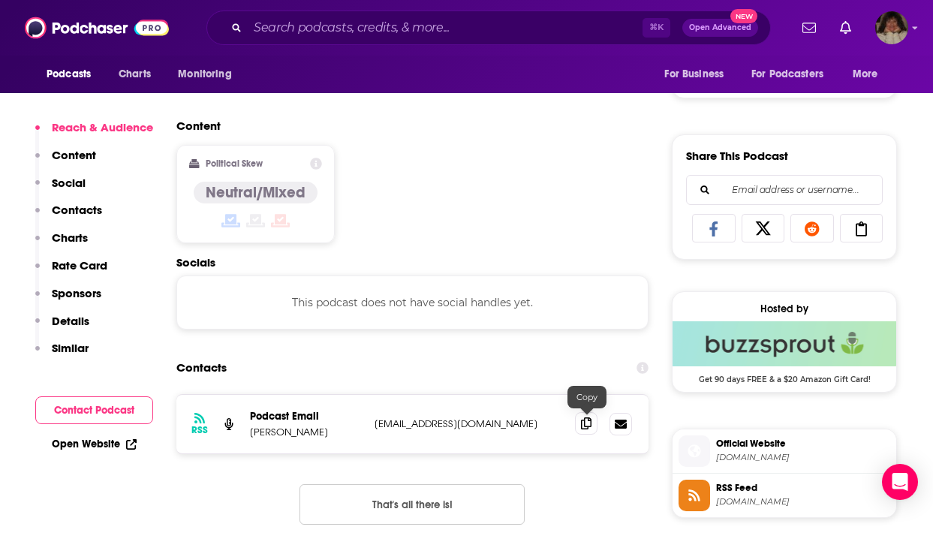
click at [585, 423] on icon at bounding box center [586, 423] width 11 height 12
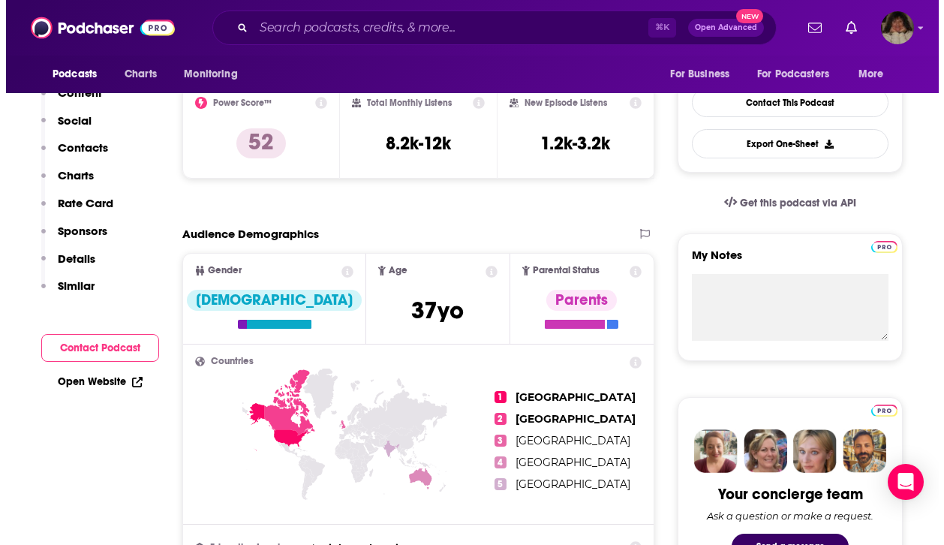
scroll to position [0, 0]
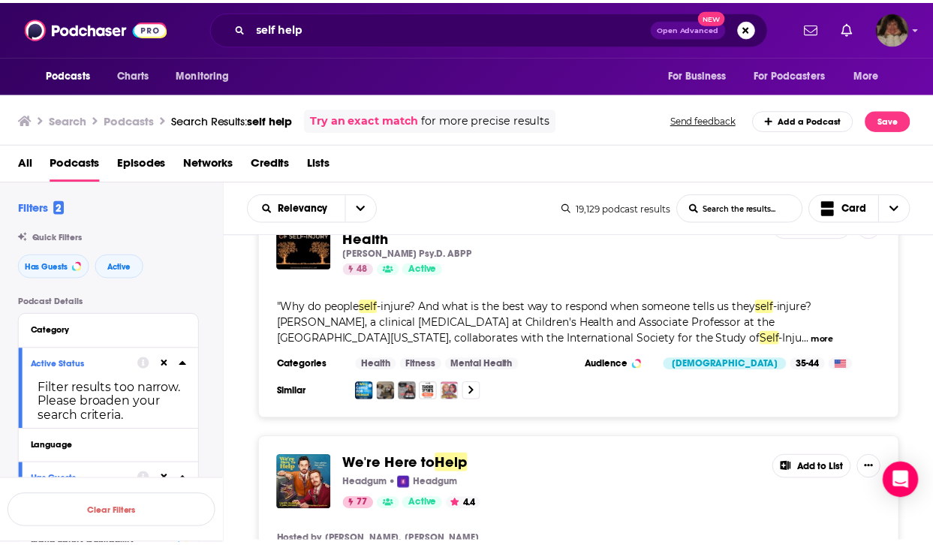
scroll to position [4400, 0]
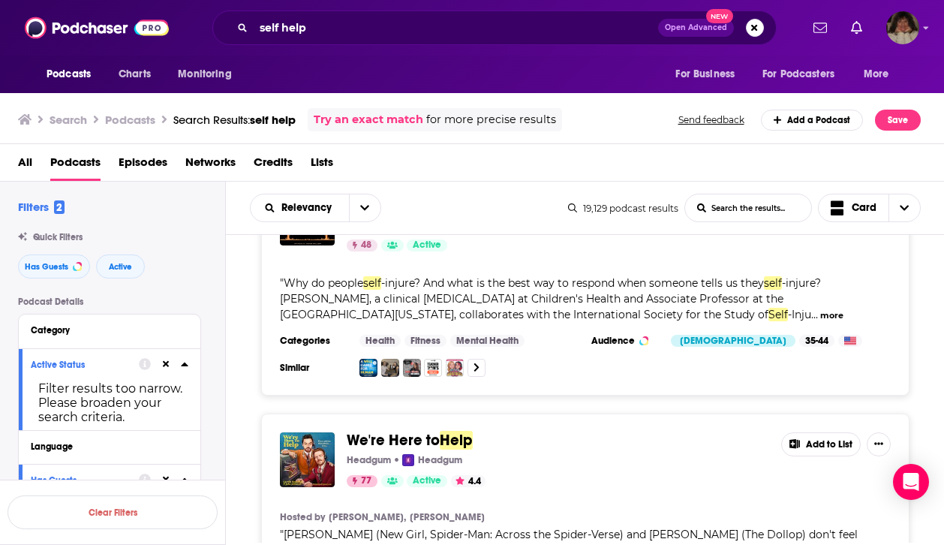
click at [435, 431] on span "We're Here to" at bounding box center [393, 440] width 93 height 19
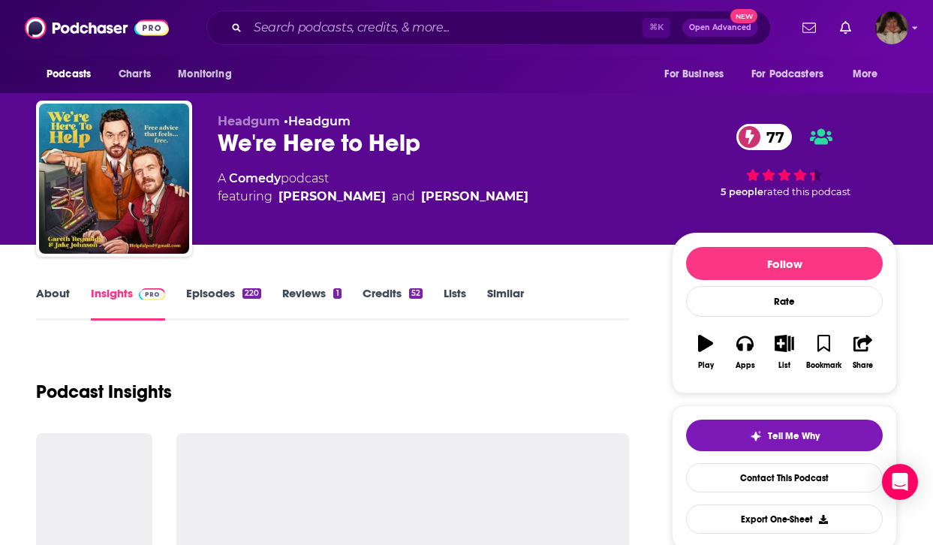
click at [53, 294] on link "About" at bounding box center [53, 303] width 34 height 35
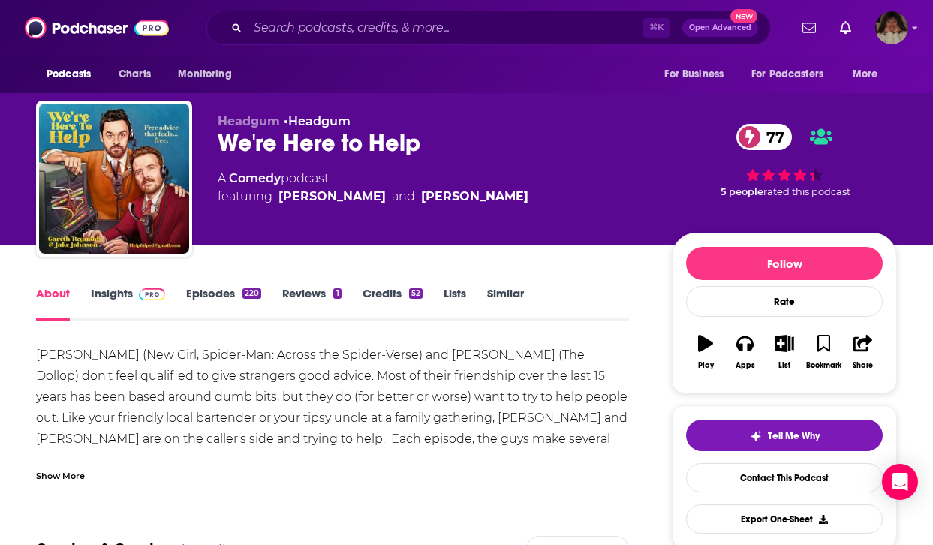
click at [101, 293] on link "Insights" at bounding box center [128, 303] width 74 height 35
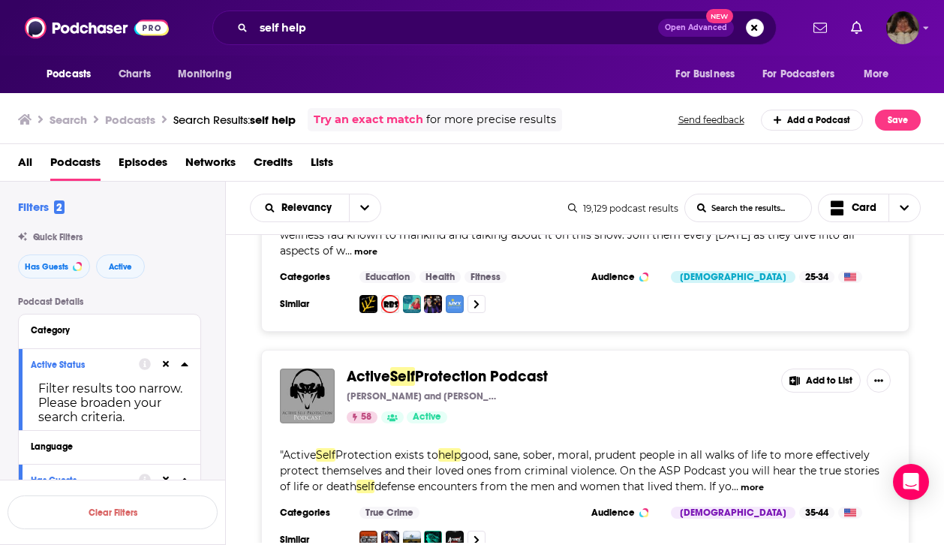
scroll to position [5748, 0]
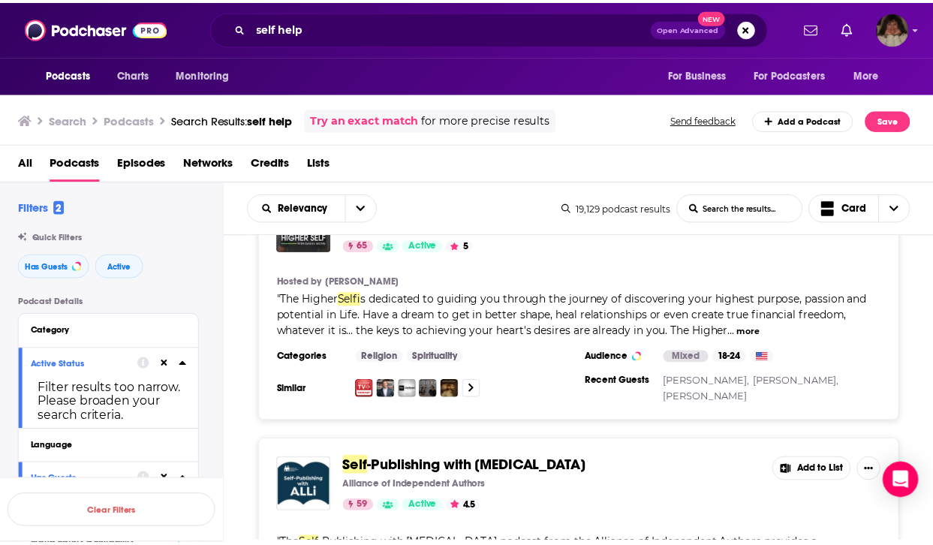
scroll to position [6980, 0]
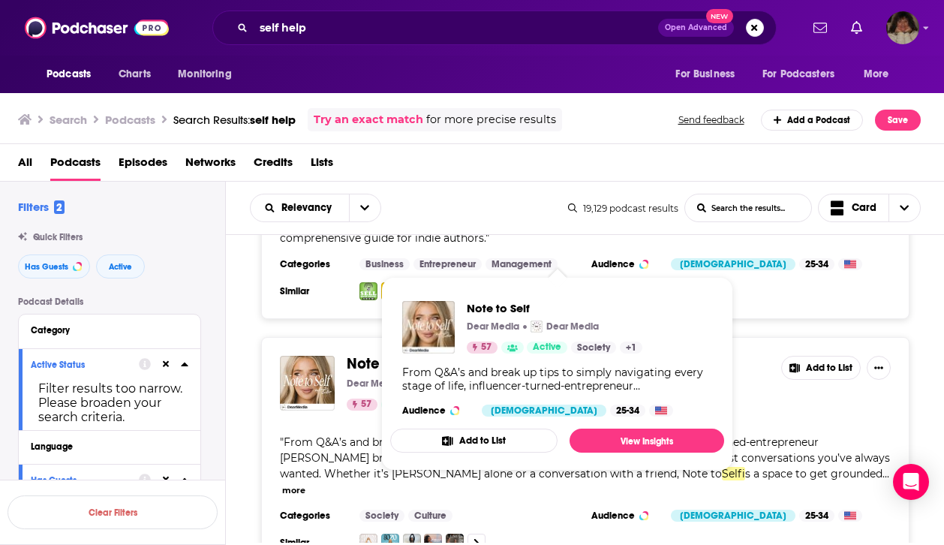
click at [397, 354] on span "Note to" at bounding box center [372, 363] width 50 height 19
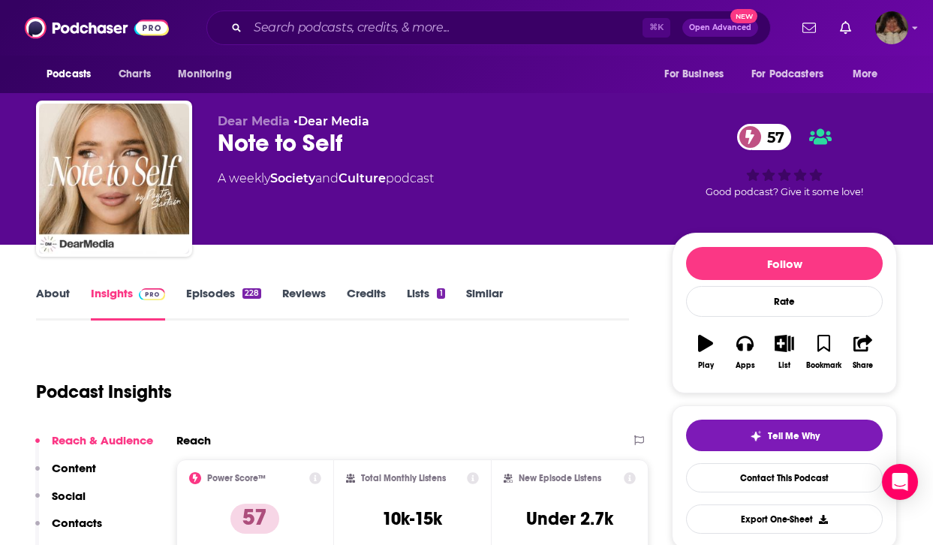
scroll to position [177, 0]
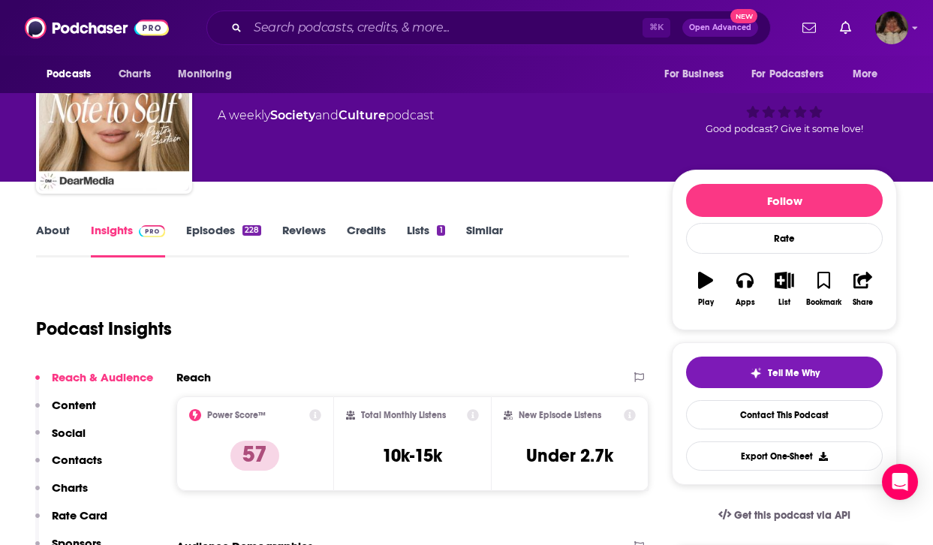
click at [51, 230] on link "About" at bounding box center [53, 240] width 34 height 35
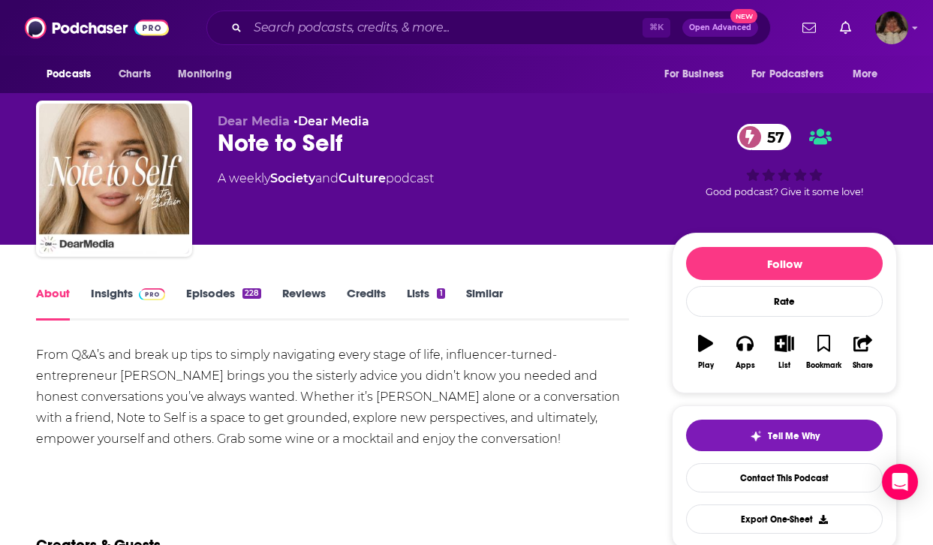
click at [107, 295] on link "Insights" at bounding box center [128, 303] width 74 height 35
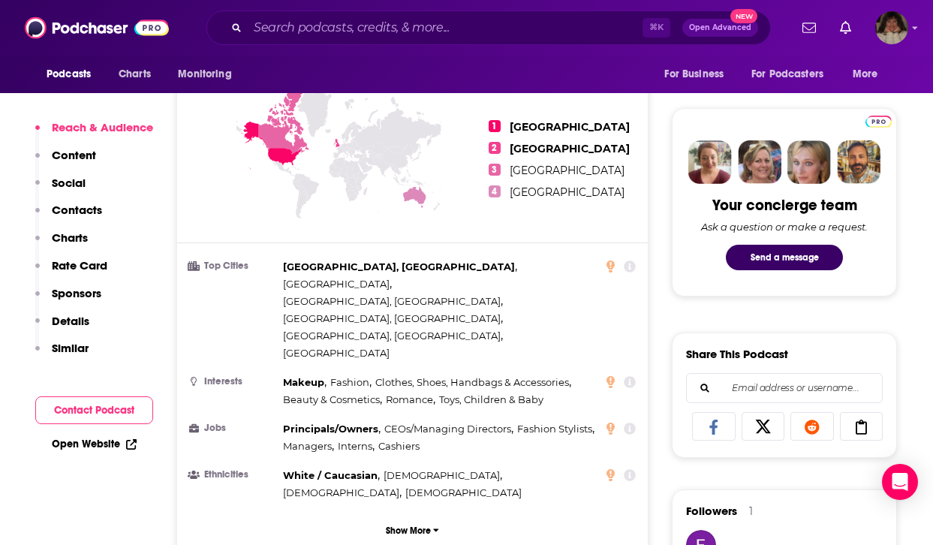
scroll to position [1122, 0]
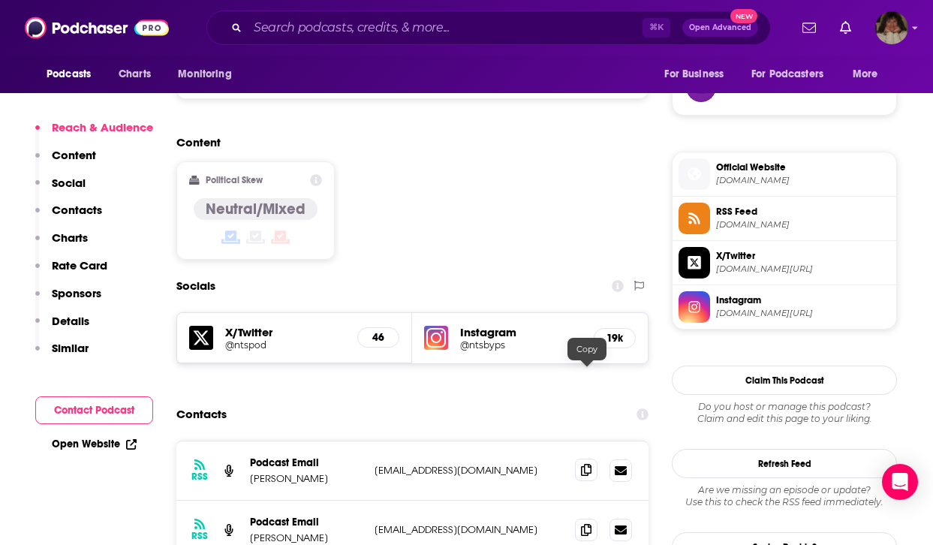
click at [589, 464] on icon at bounding box center [586, 470] width 11 height 12
click at [585, 523] on icon at bounding box center [586, 529] width 11 height 12
click at [433, 26] on input "Search podcasts, credits, & more..." at bounding box center [445, 28] width 395 height 24
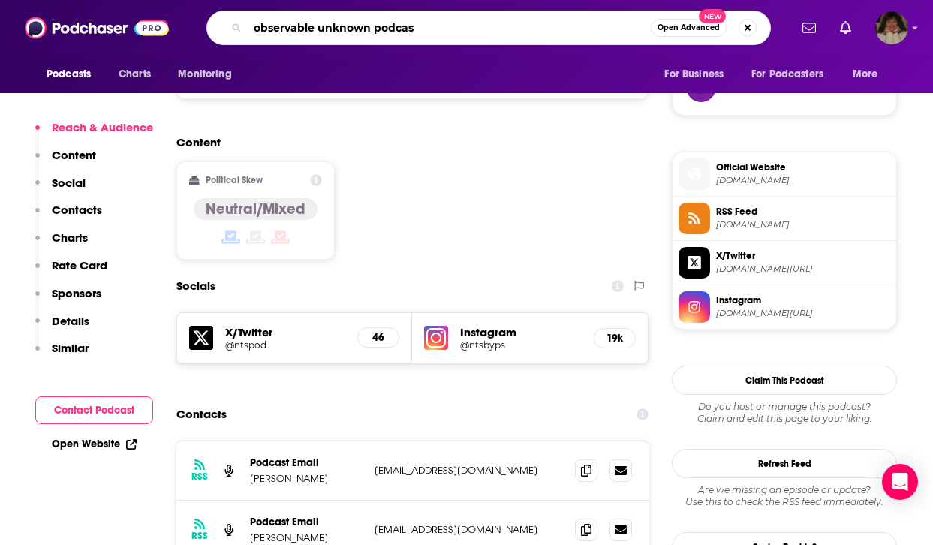
type input "observable unknown podcast"
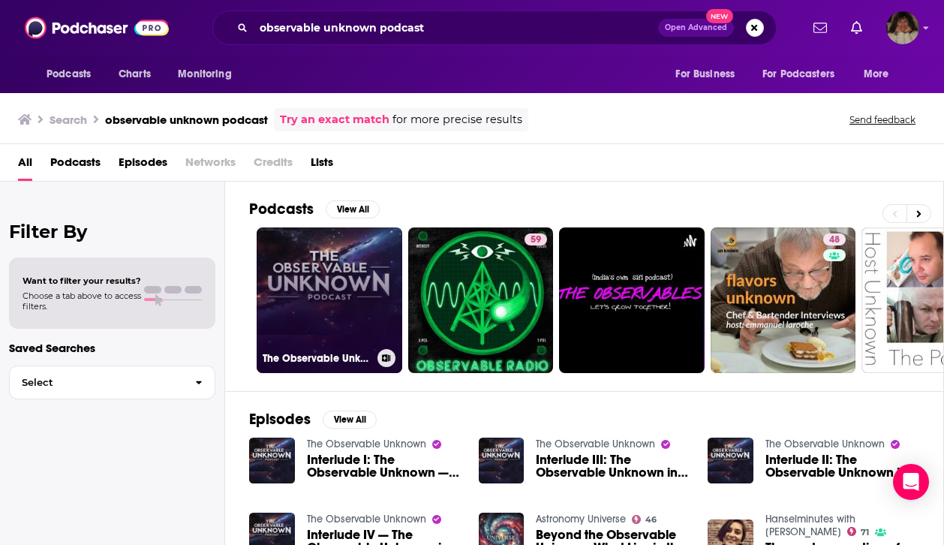
click at [341, 305] on link "The Observable Unknown" at bounding box center [330, 300] width 146 height 146
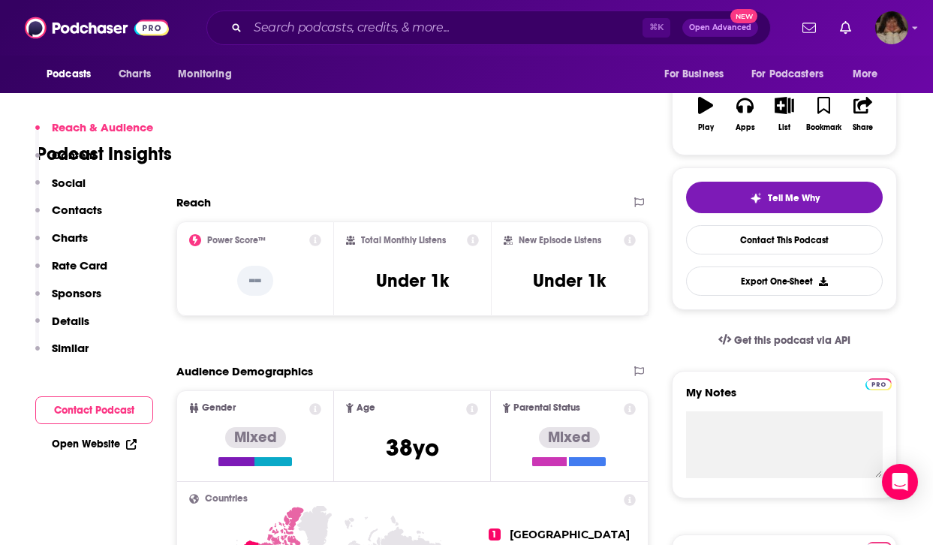
scroll to position [912, 0]
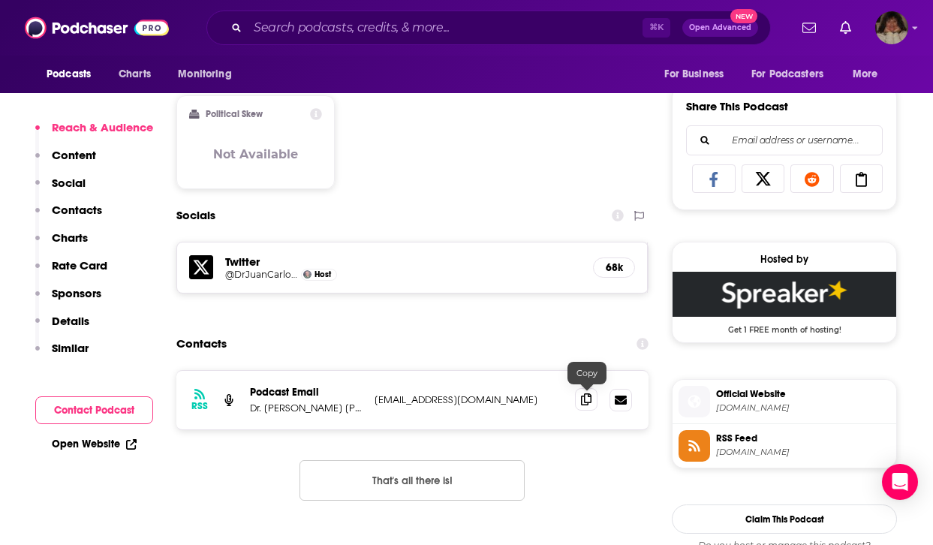
click at [587, 400] on icon at bounding box center [586, 399] width 11 height 12
